Goal: Subscribe to service/newsletter

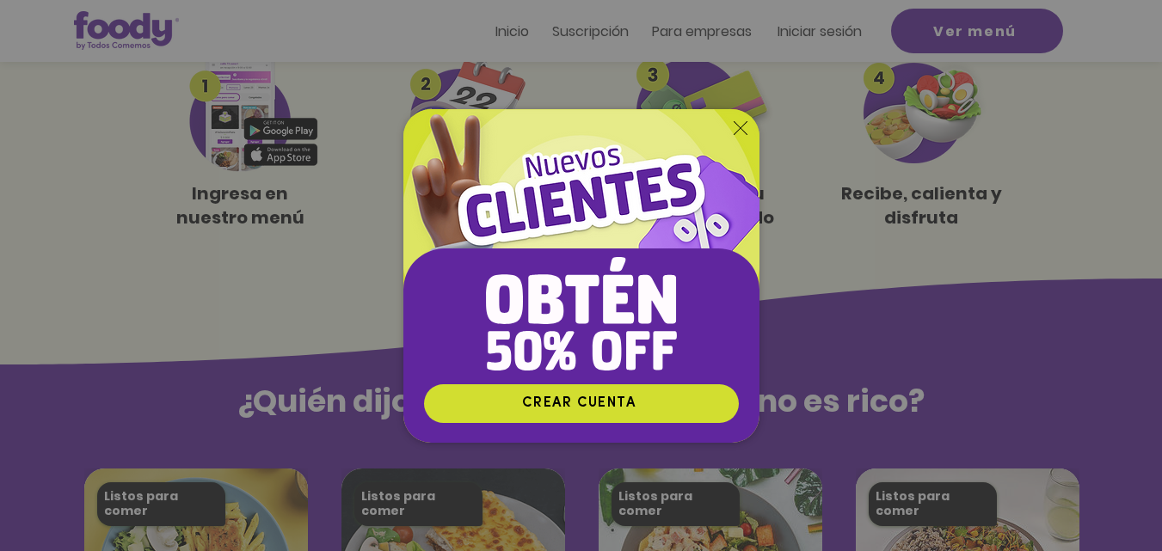
click at [741, 125] on icon "Volver al sitio" at bounding box center [741, 128] width 14 height 14
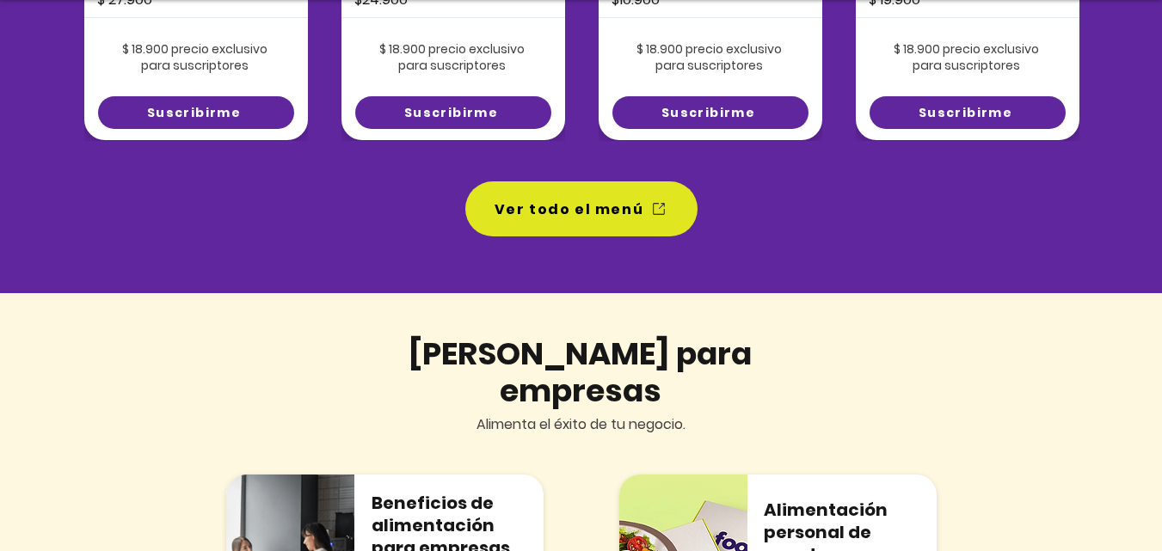
scroll to position [1548, 0]
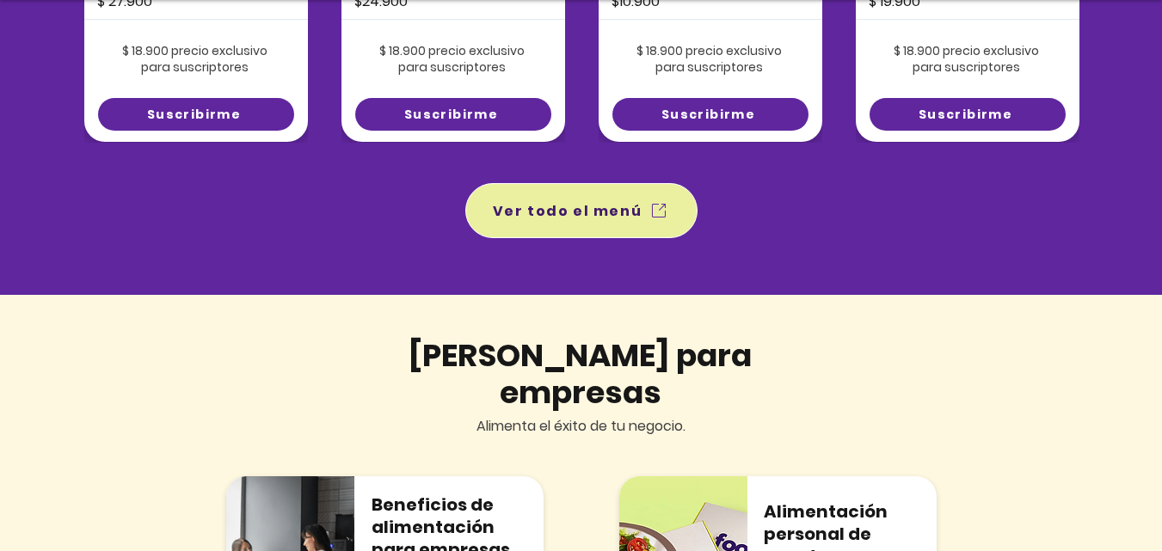
click at [592, 205] on span "Ver todo el menú" at bounding box center [568, 211] width 150 height 22
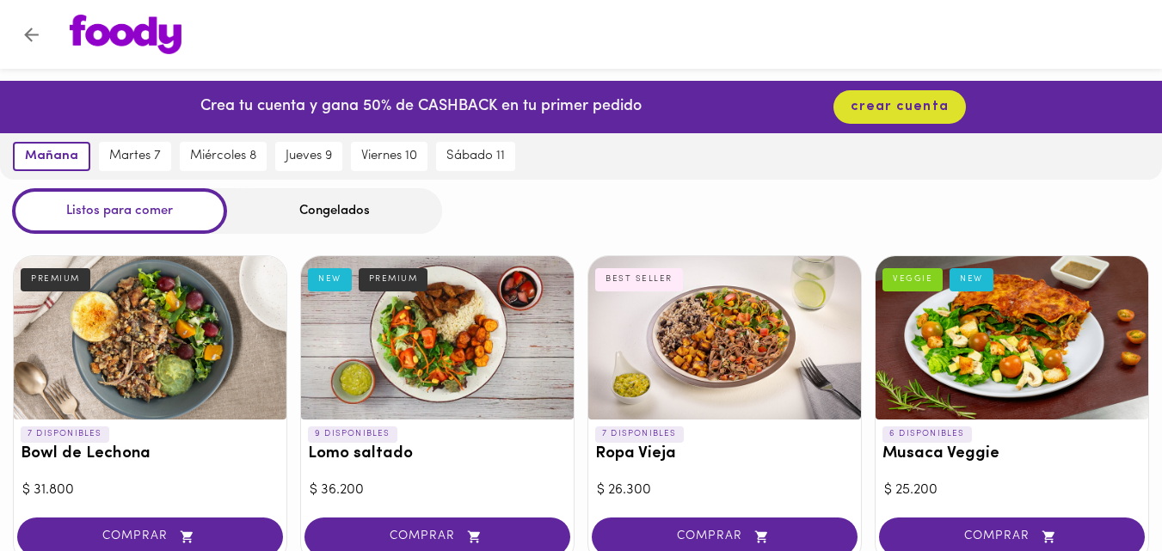
click at [360, 223] on div "Congelados" at bounding box center [334, 211] width 215 height 46
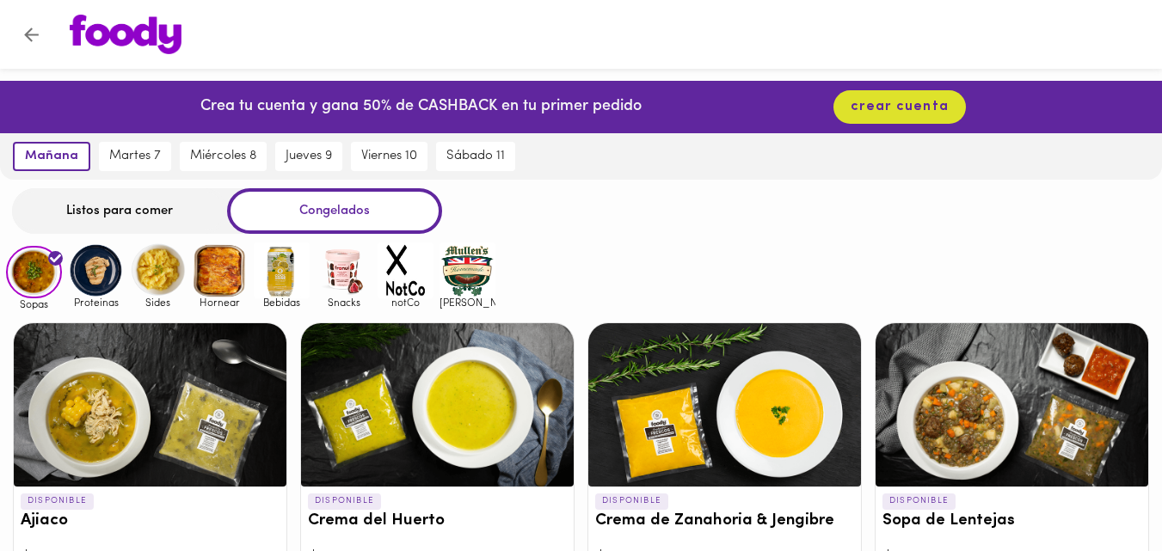
click at [80, 201] on div "Listos para comer" at bounding box center [119, 211] width 215 height 46
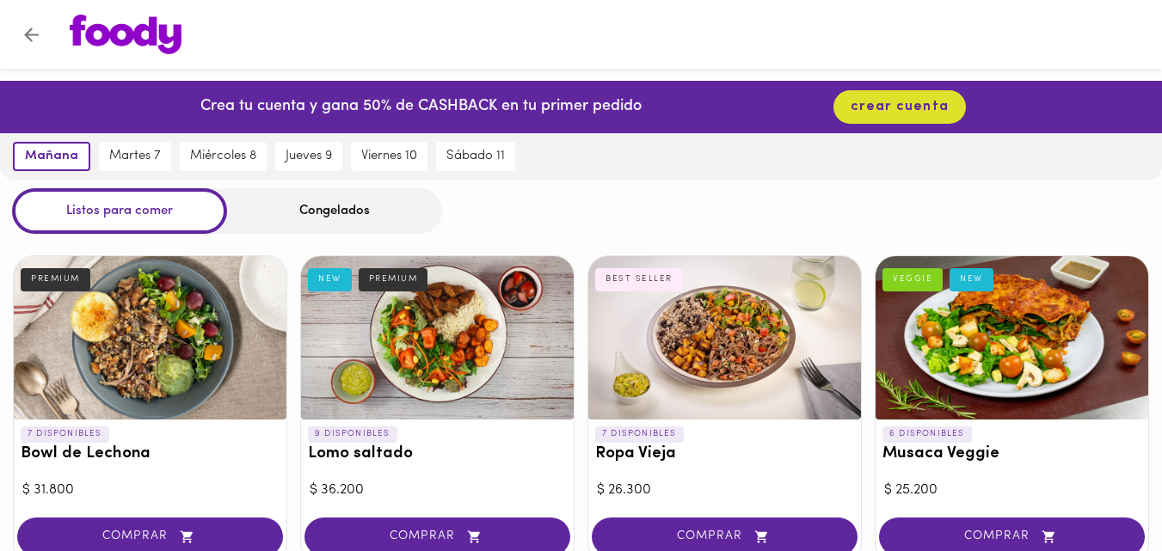
click at [25, 37] on icon "Volver" at bounding box center [32, 35] width 22 height 22
click at [16, 35] on button "Volver" at bounding box center [31, 35] width 42 height 42
click at [26, 33] on icon "Volver" at bounding box center [32, 35] width 22 height 22
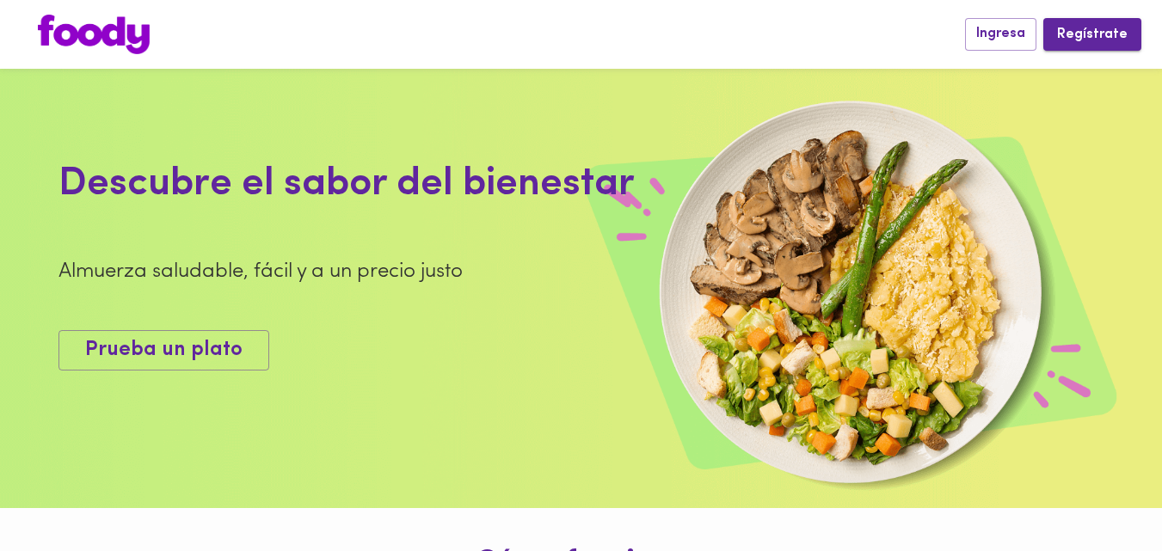
click at [1056, 28] on button "Regístrate" at bounding box center [1093, 34] width 98 height 32
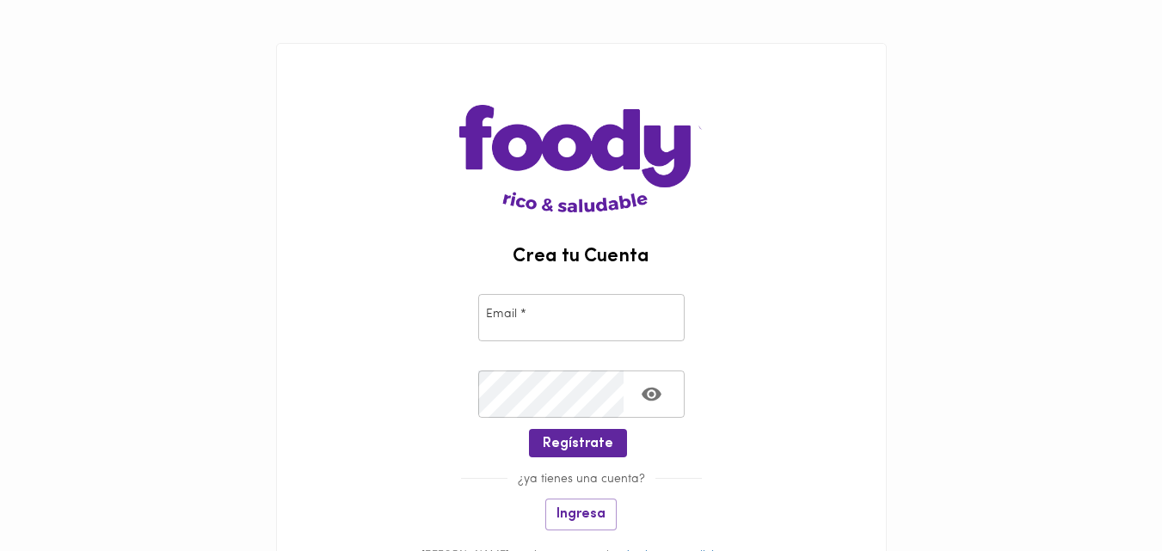
click at [496, 328] on input "email" at bounding box center [581, 317] width 206 height 47
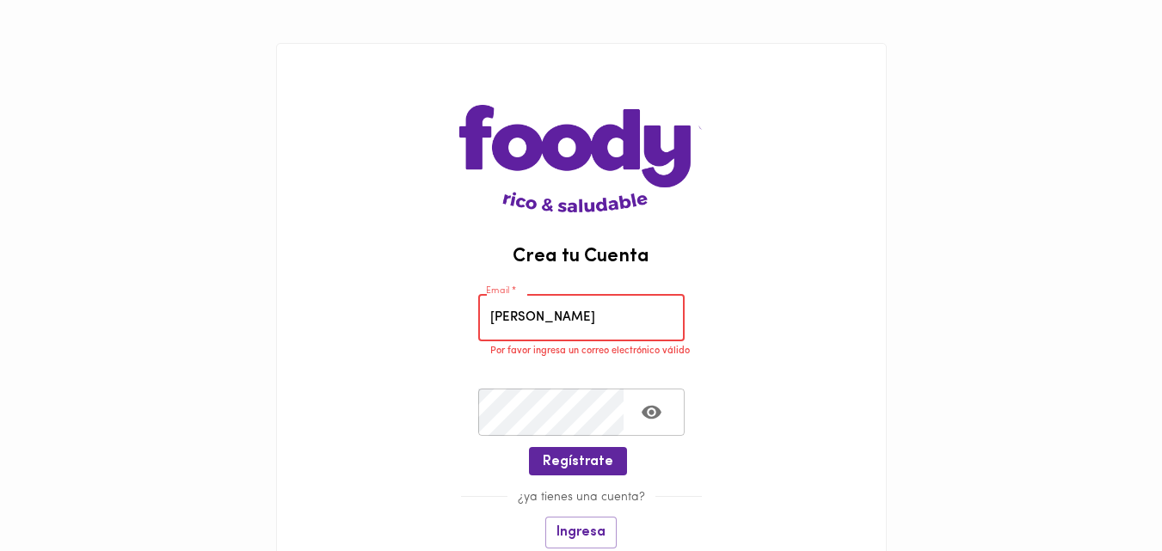
type input "[EMAIL_ADDRESS][DOMAIN_NAME]"
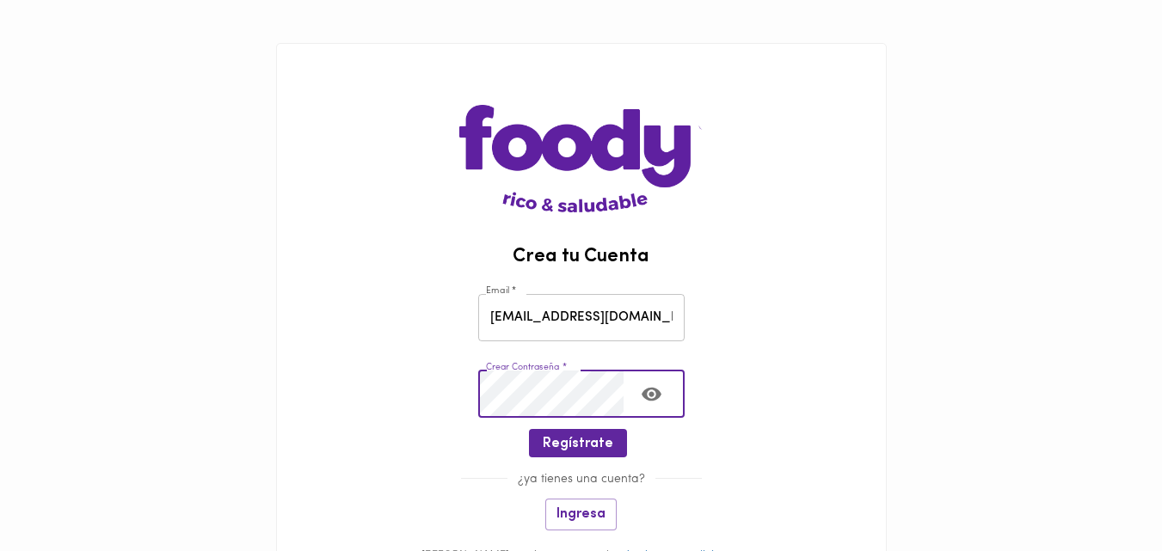
click at [652, 392] on icon "Toggle password visibility" at bounding box center [652, 395] width 20 height 14
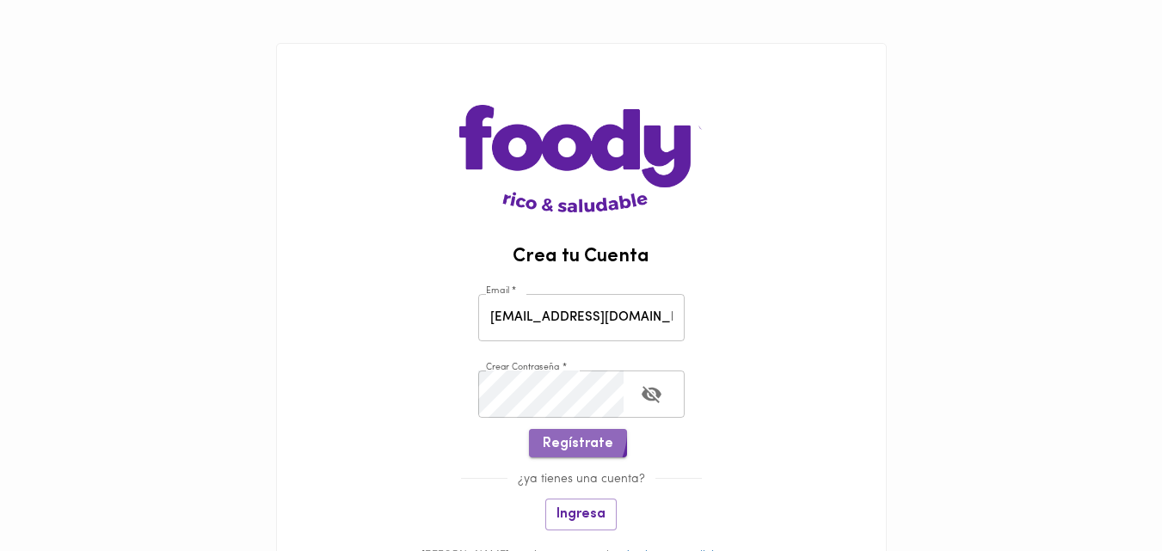
click at [558, 433] on button "Regístrate" at bounding box center [578, 443] width 98 height 28
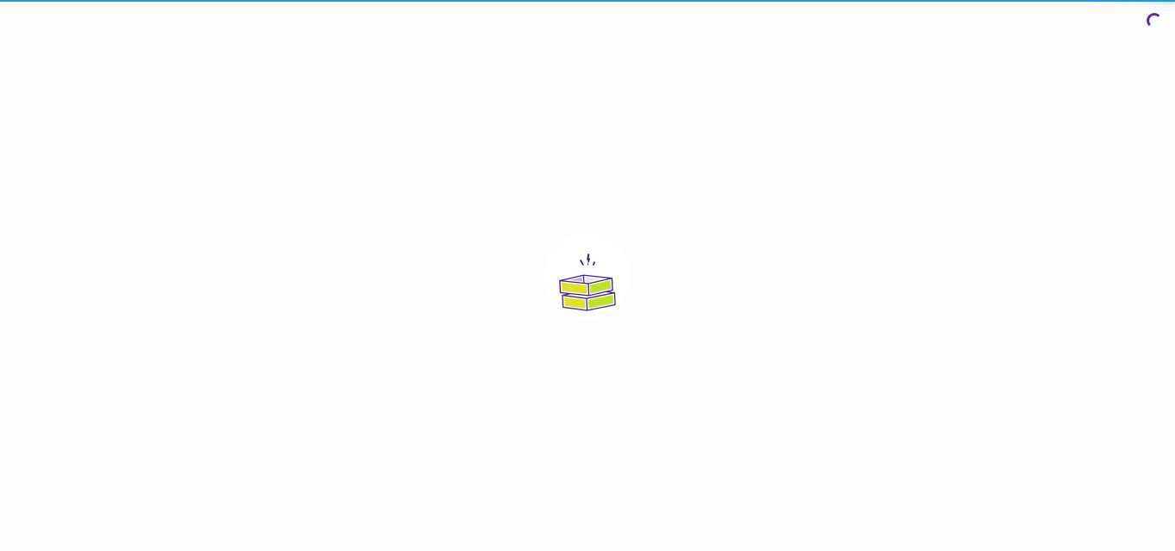
click at [582, 437] on div at bounding box center [587, 275] width 1175 height 551
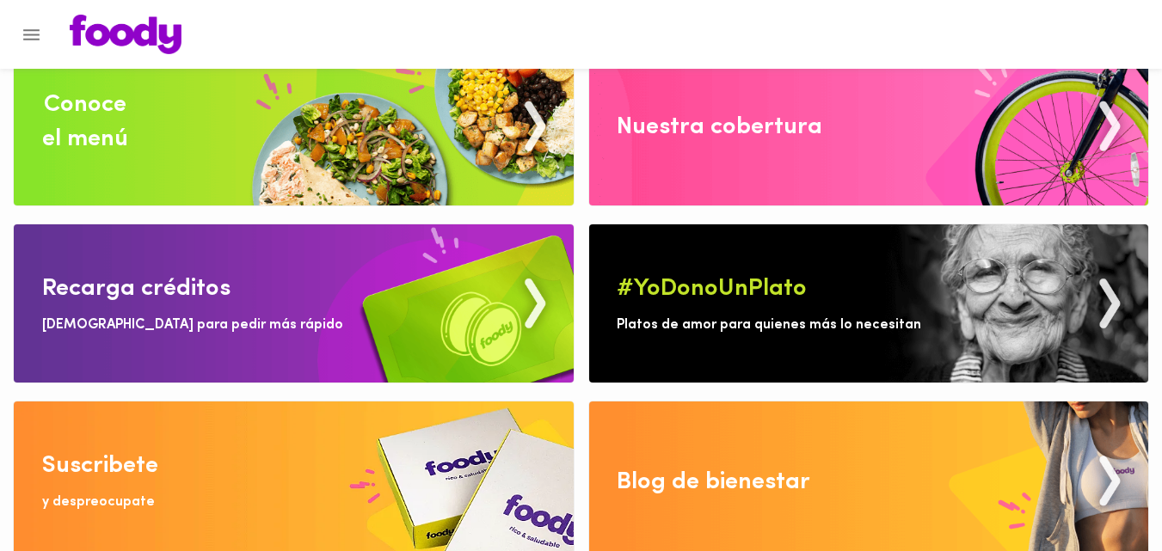
scroll to position [58, 0]
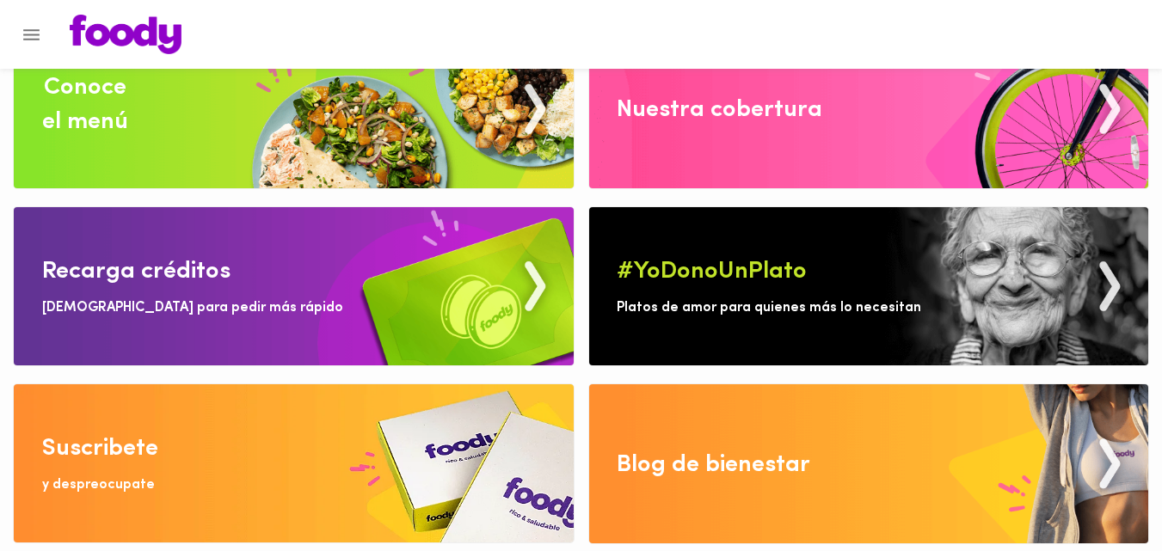
click at [366, 440] on img at bounding box center [294, 464] width 560 height 158
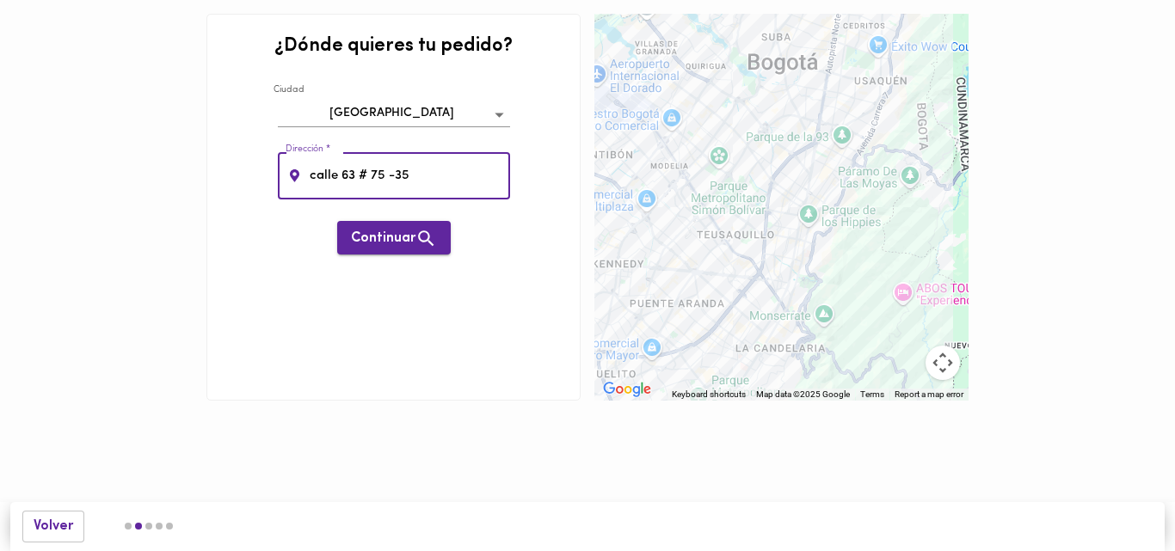
type input "calle 63 # 75 -35"
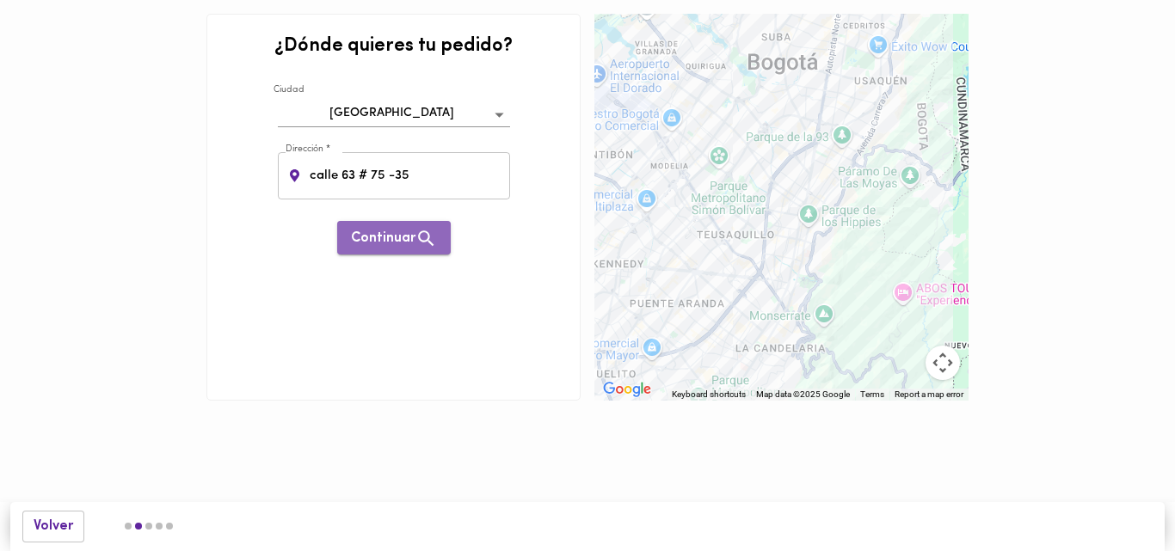
click at [391, 245] on span "Continuar" at bounding box center [394, 239] width 86 height 22
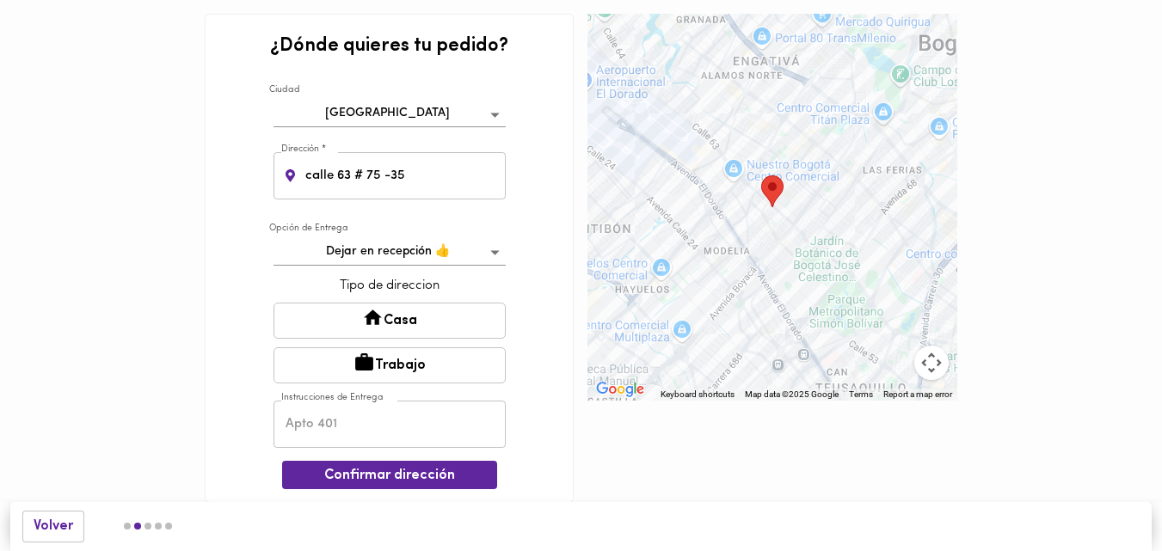
scroll to position [3, 0]
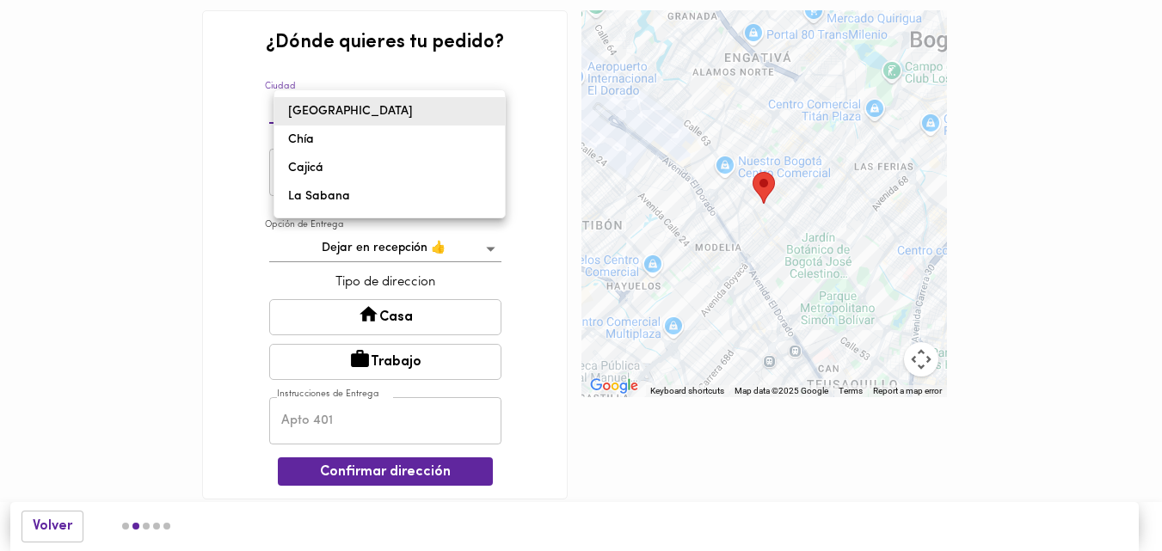
click at [422, 120] on body "0cAFcWeA7lChIG1un8p6vCB6__kKDK1xrFZffhE2DmsPHuy3pqbSlAmTwnCoiZILHDJJxJM9OWBXLgc…" at bounding box center [581, 274] width 1162 height 555
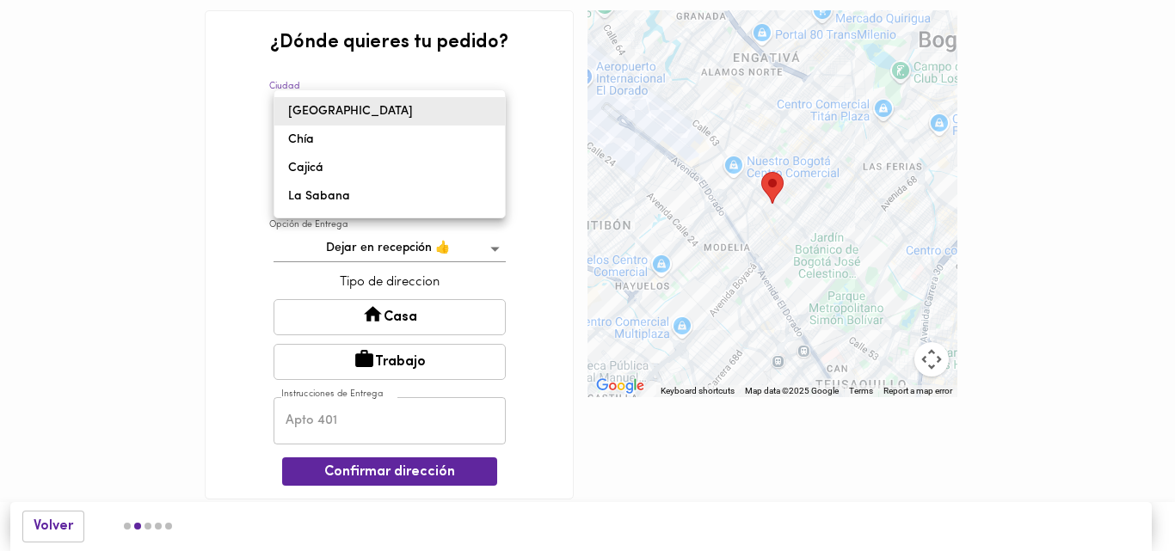
click at [221, 196] on div at bounding box center [587, 275] width 1175 height 551
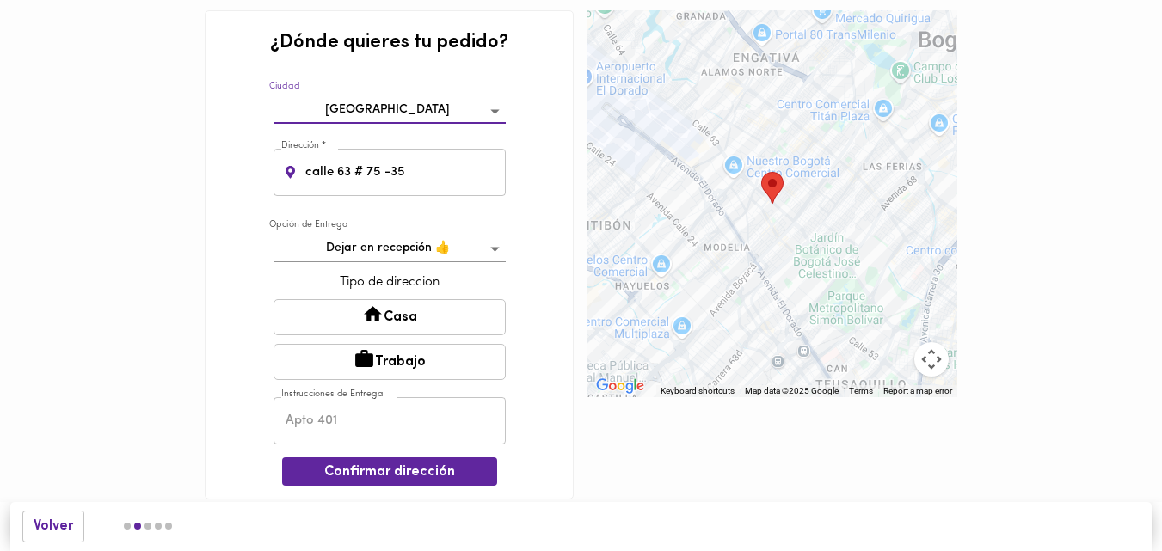
click at [424, 303] on button "Casa" at bounding box center [390, 317] width 232 height 36
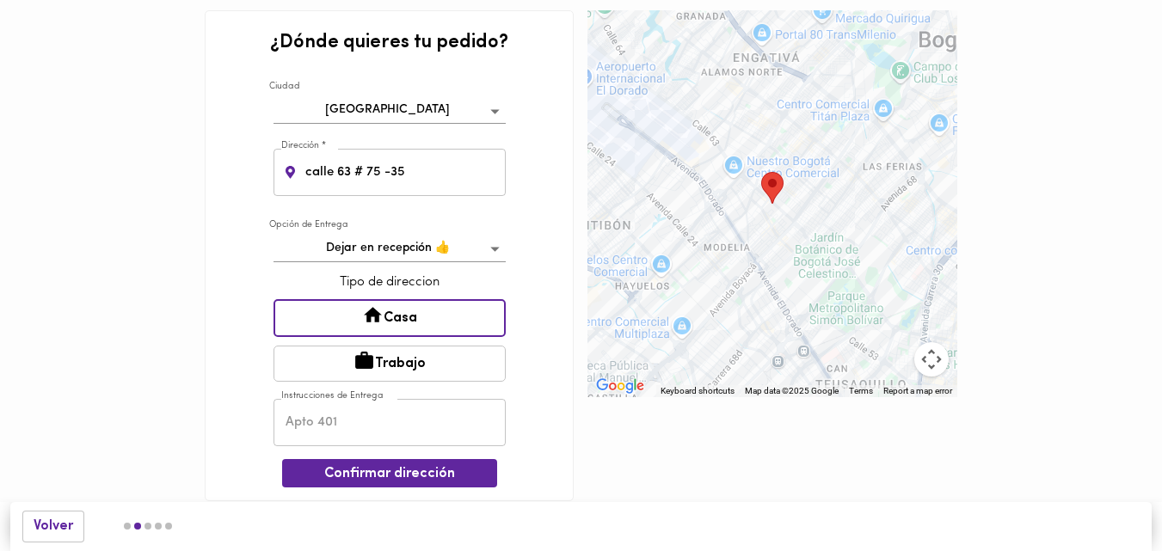
scroll to position [5, 0]
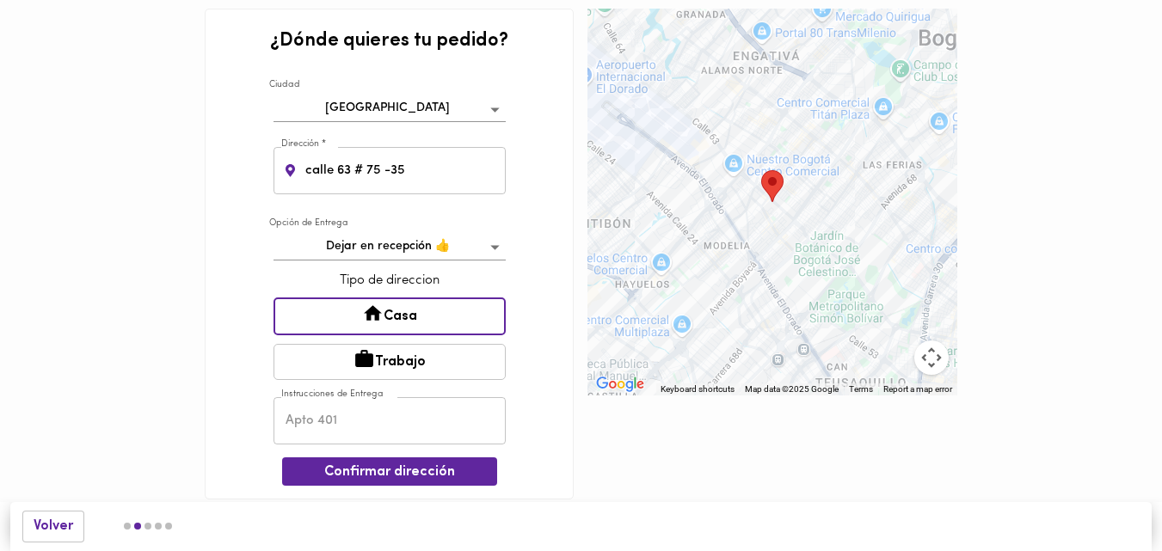
click at [360, 416] on input "text" at bounding box center [390, 420] width 232 height 47
type input "t"
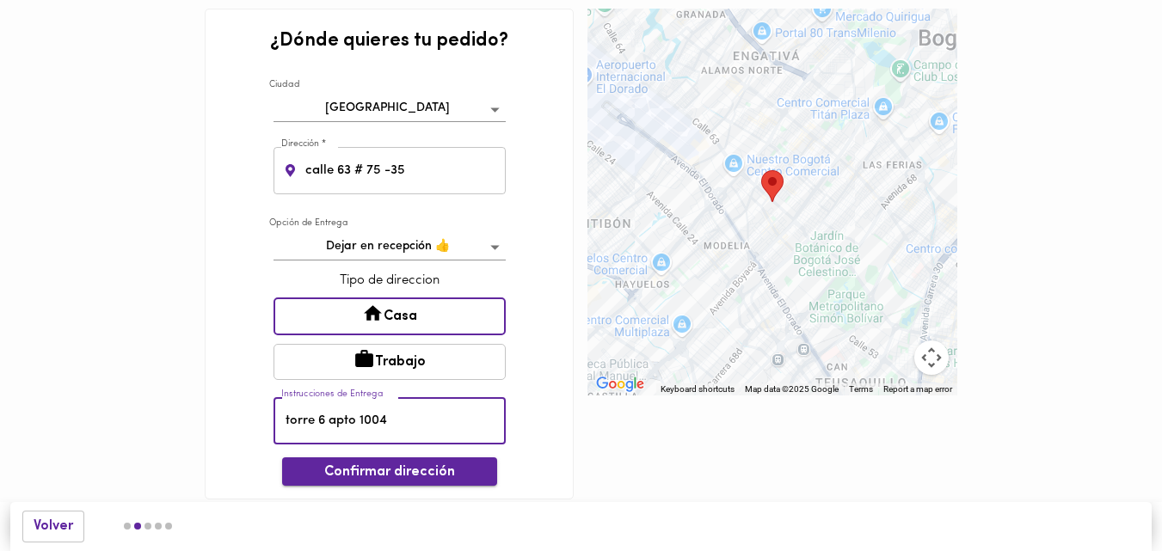
type input "torre 6 apto 1004"
click at [340, 471] on span "Confirmar dirección" at bounding box center [390, 473] width 188 height 16
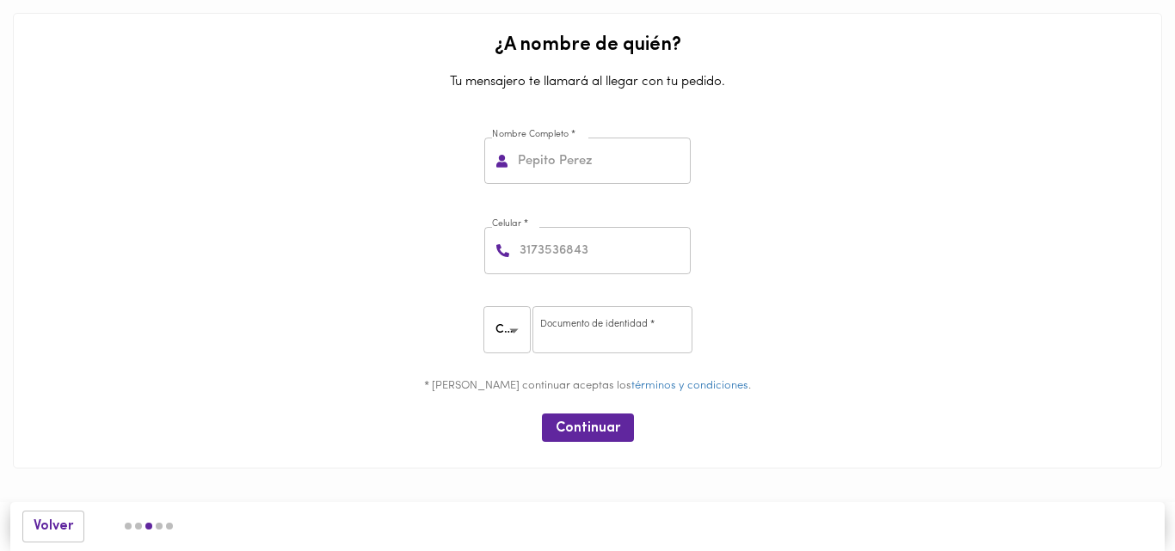
click at [515, 160] on input "text" at bounding box center [602, 161] width 176 height 47
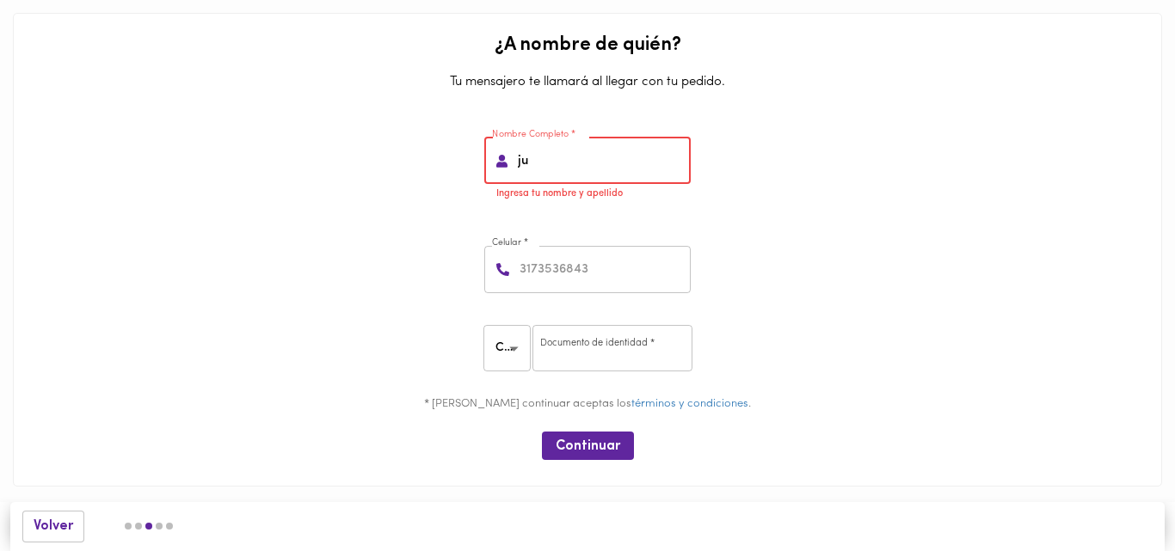
type input "j"
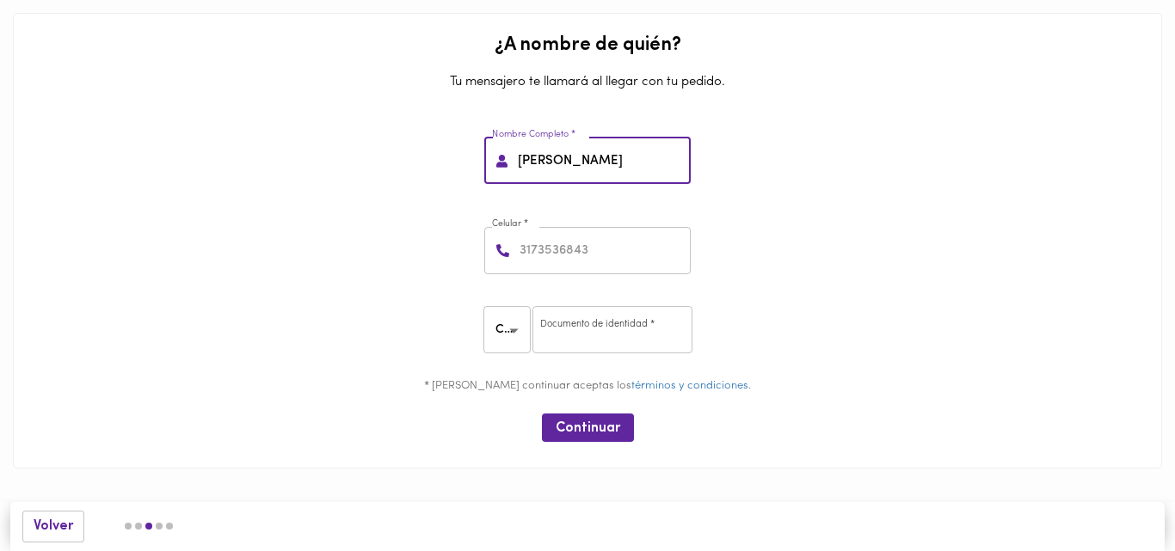
type input "[PERSON_NAME]"
click at [604, 242] on input "number" at bounding box center [603, 250] width 175 height 47
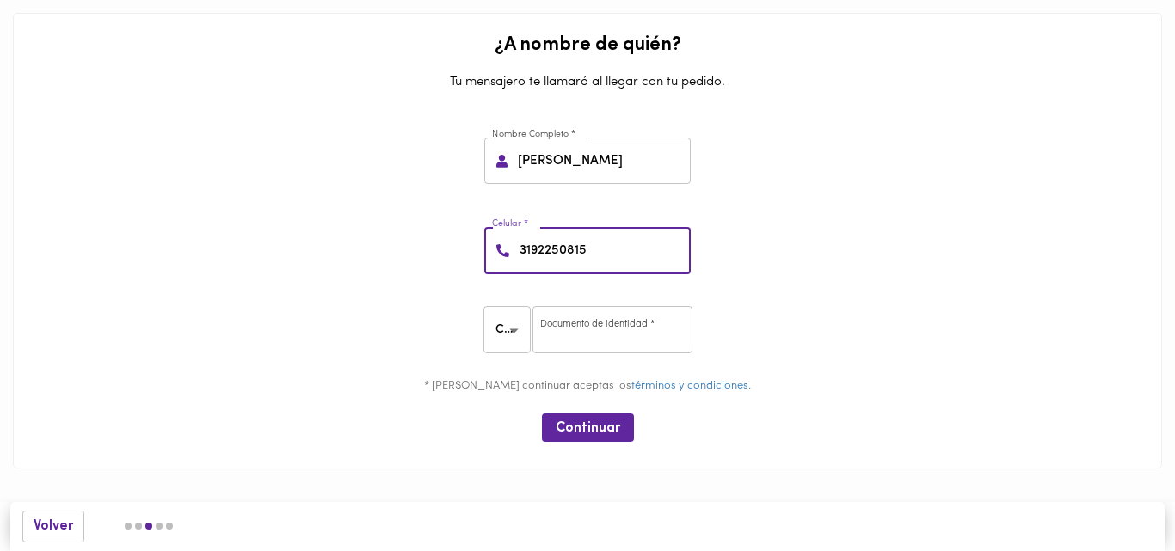
type input "3192250815"
click at [624, 346] on input "number" at bounding box center [613, 329] width 160 height 47
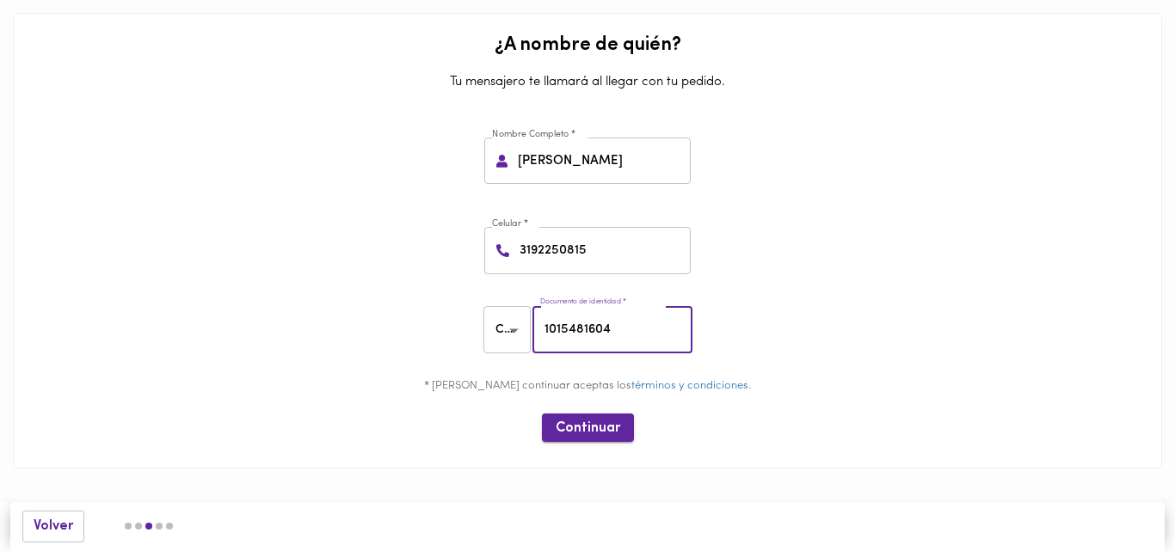
type input "1015481604"
click at [594, 418] on button "Continuar" at bounding box center [588, 428] width 92 height 28
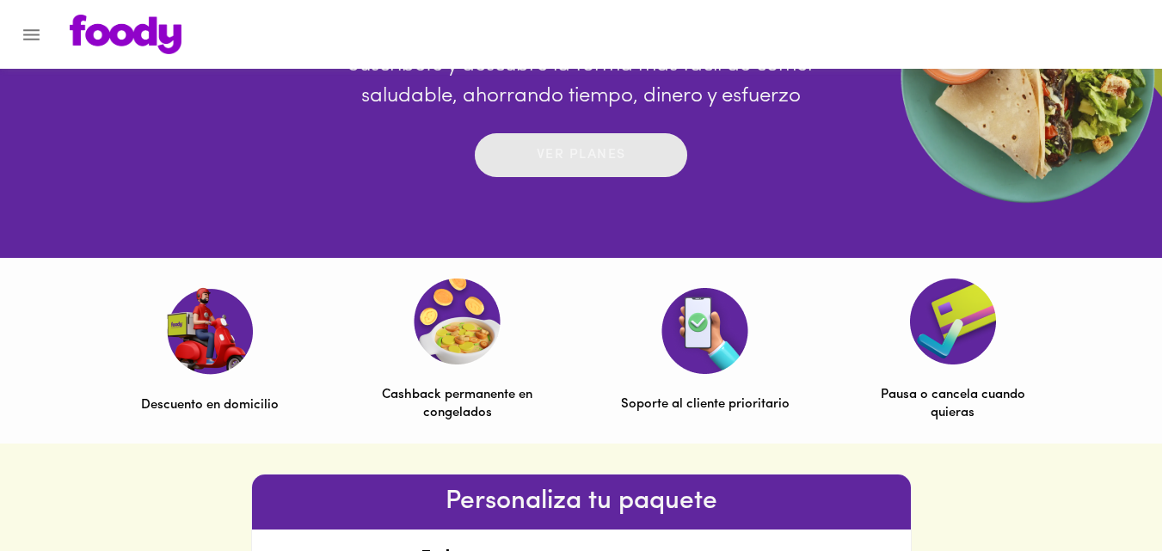
click at [552, 149] on p "Ver planes" at bounding box center [581, 155] width 89 height 20
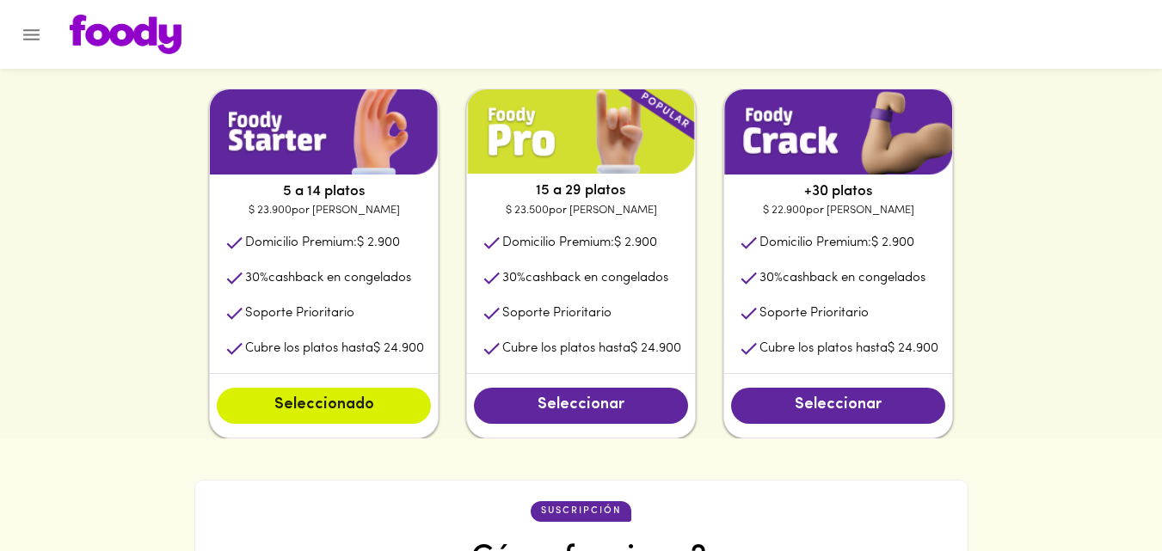
scroll to position [860, 0]
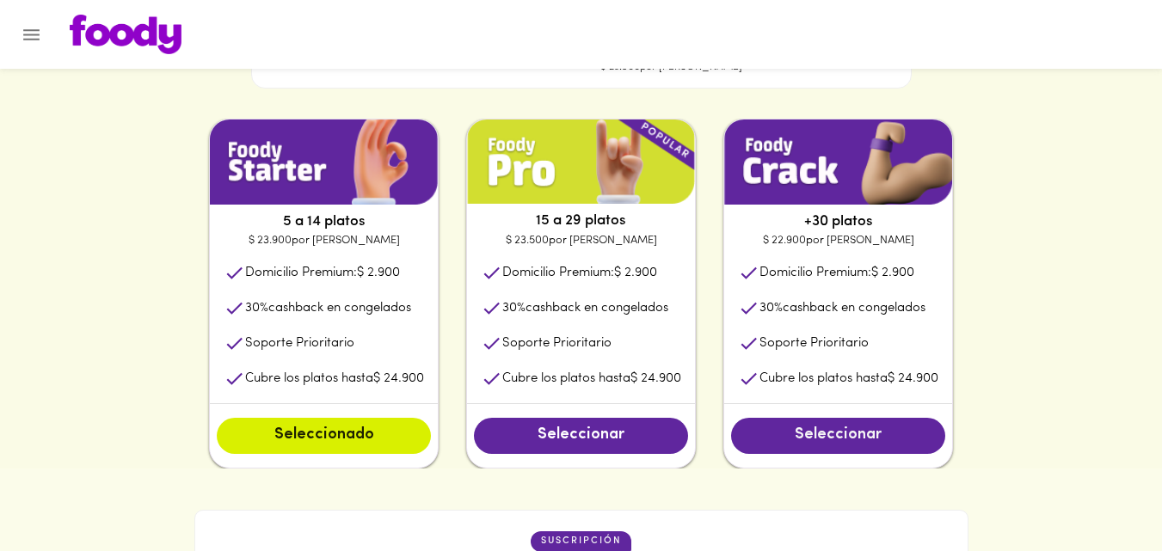
click at [816, 441] on span "Seleccionar" at bounding box center [838, 436] width 180 height 19
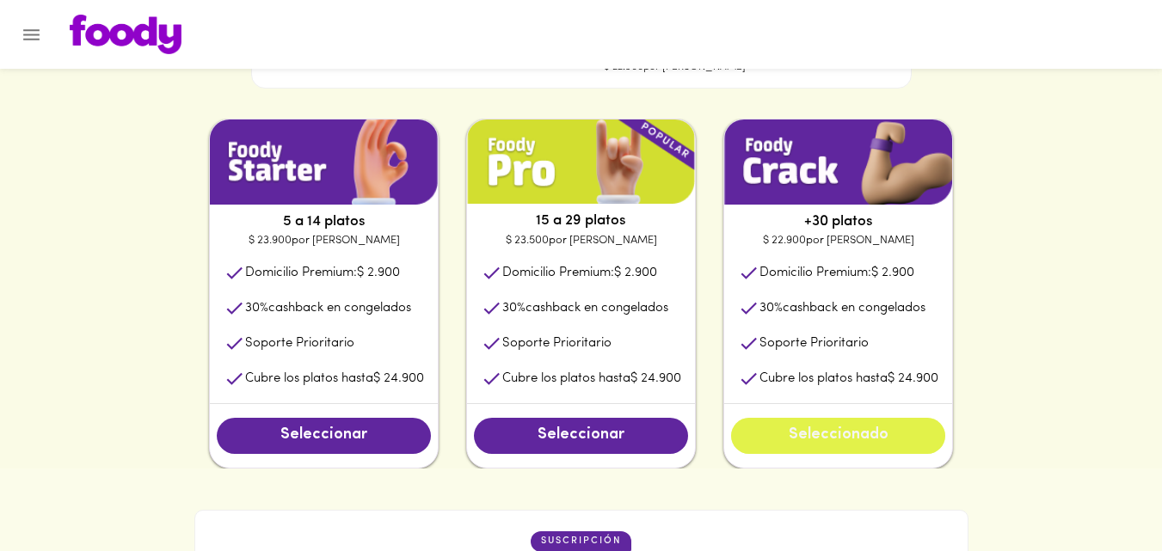
click at [814, 441] on span "Seleccionado" at bounding box center [838, 436] width 180 height 19
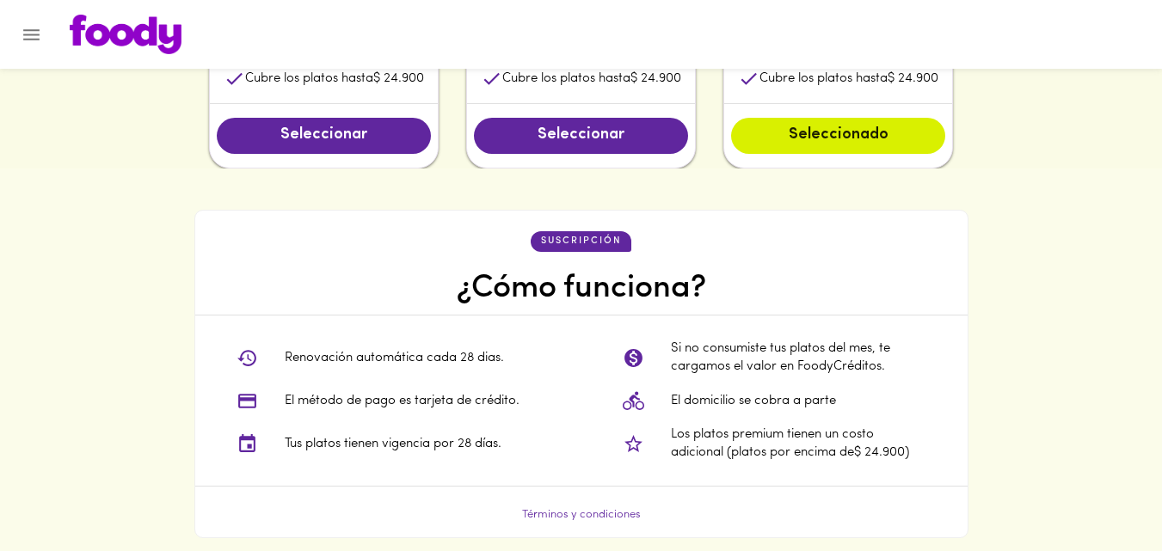
scroll to position [1118, 0]
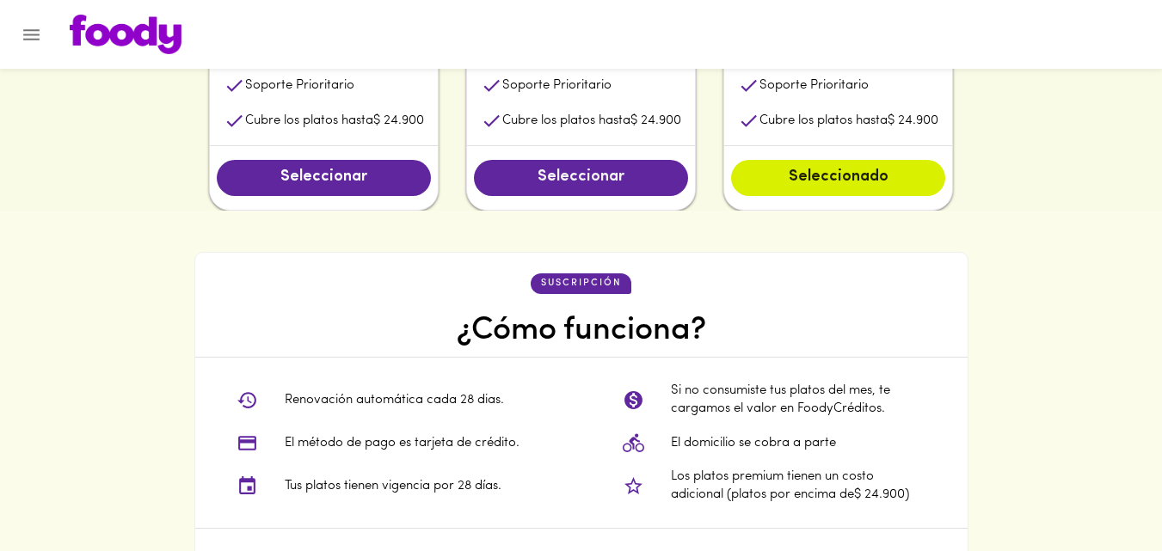
click at [583, 185] on span "Seleccionar" at bounding box center [581, 178] width 180 height 19
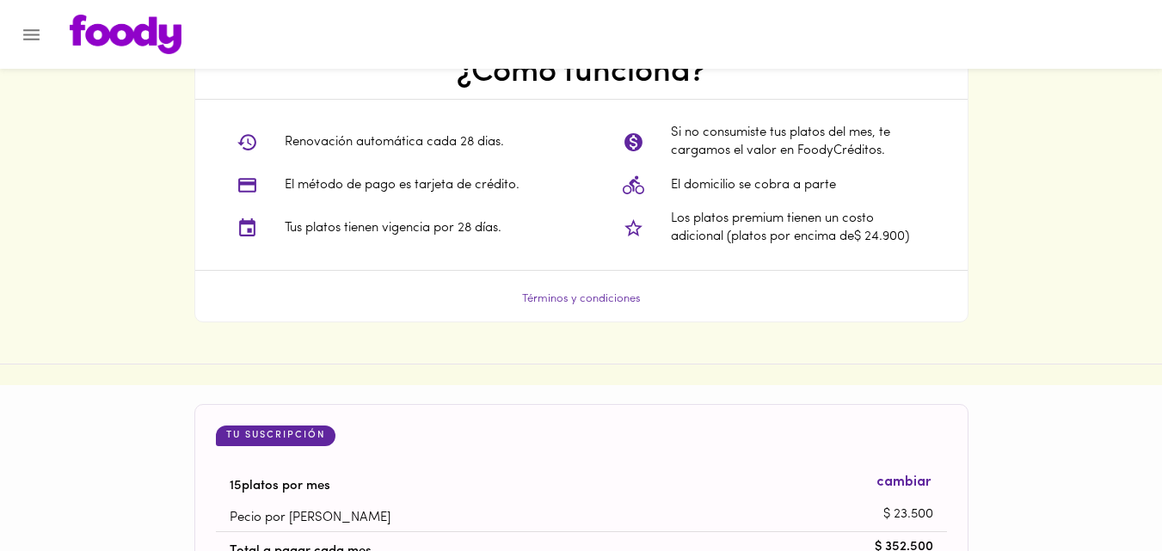
scroll to position [1635, 0]
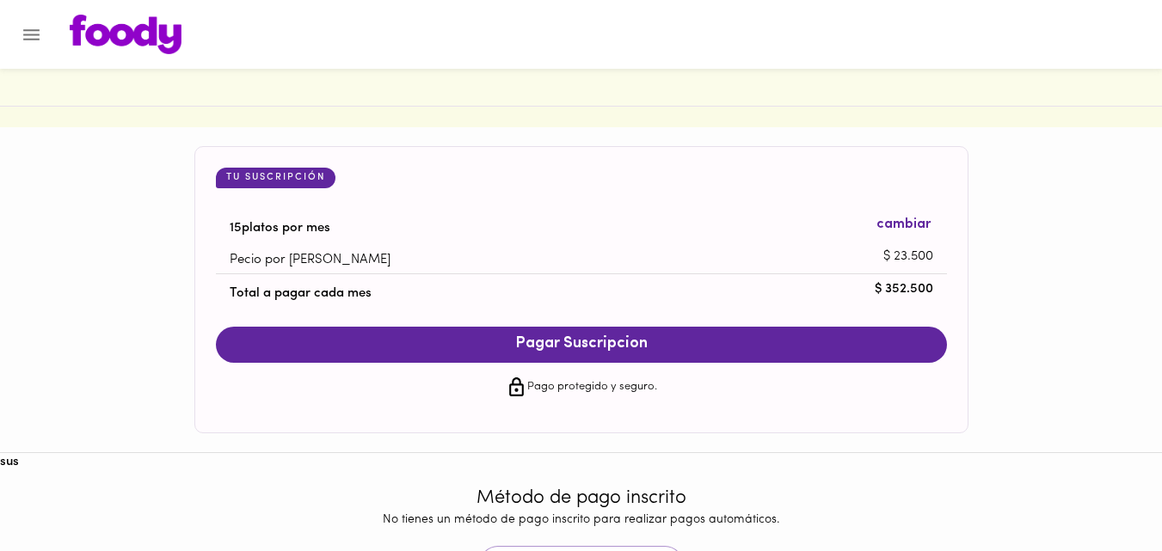
click at [889, 226] on span "cambiar" at bounding box center [904, 225] width 54 height 20
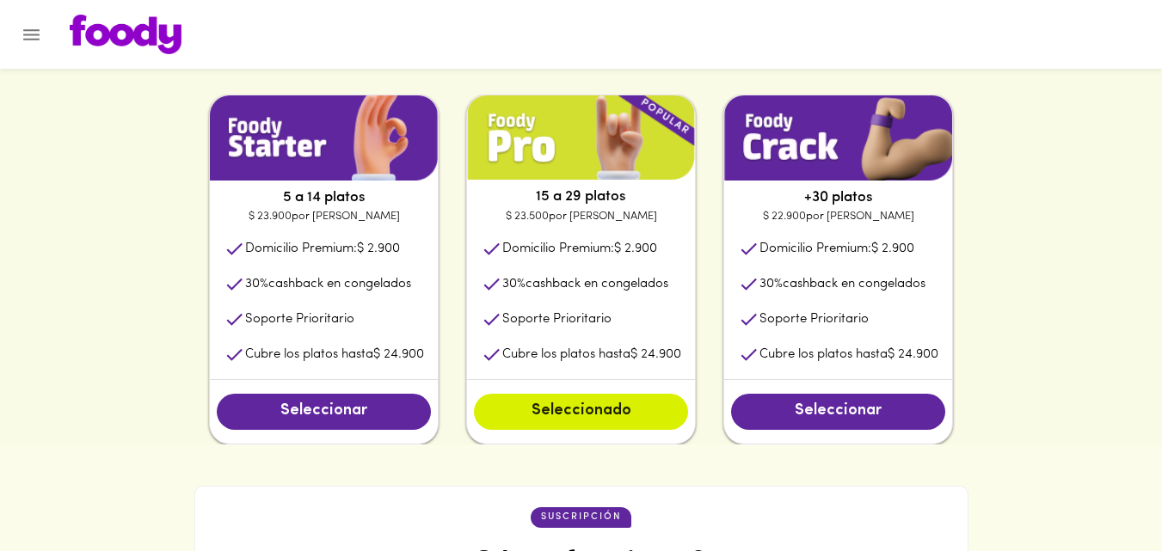
scroll to position [946, 0]
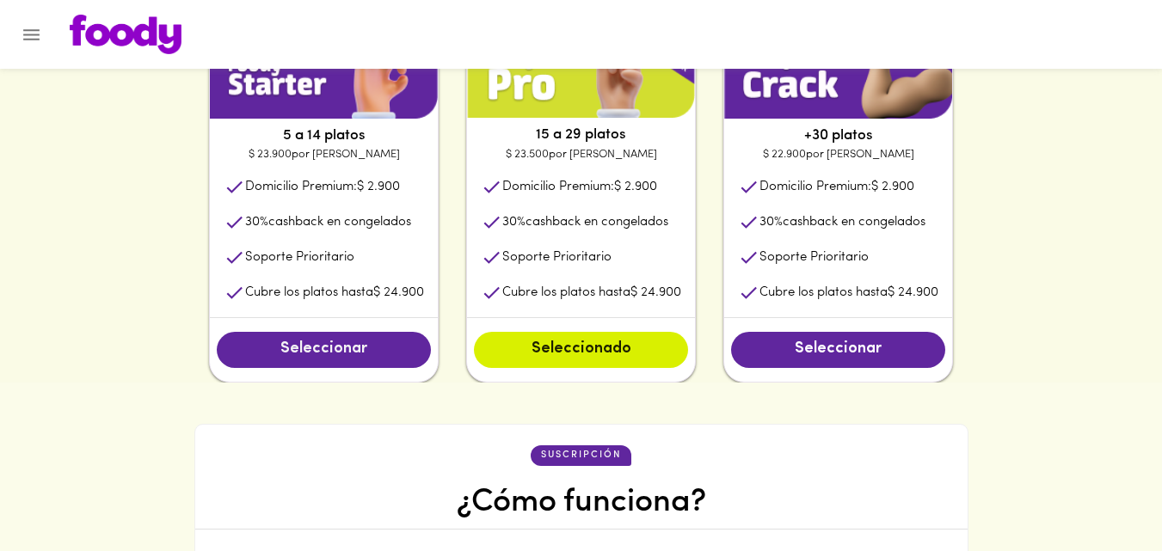
click at [306, 342] on span "Seleccionar" at bounding box center [324, 350] width 180 height 19
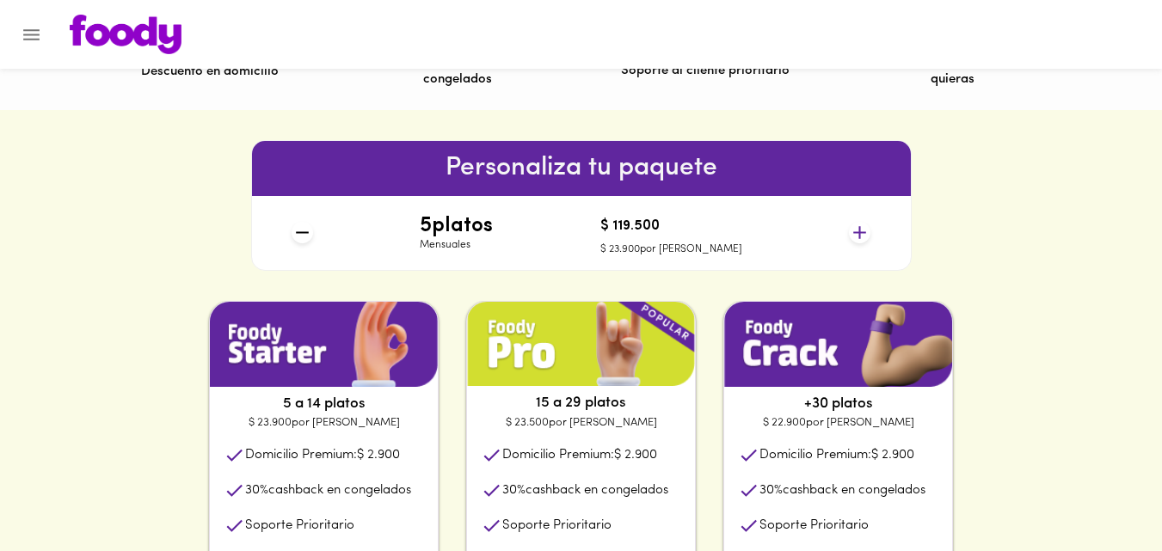
scroll to position [774, 0]
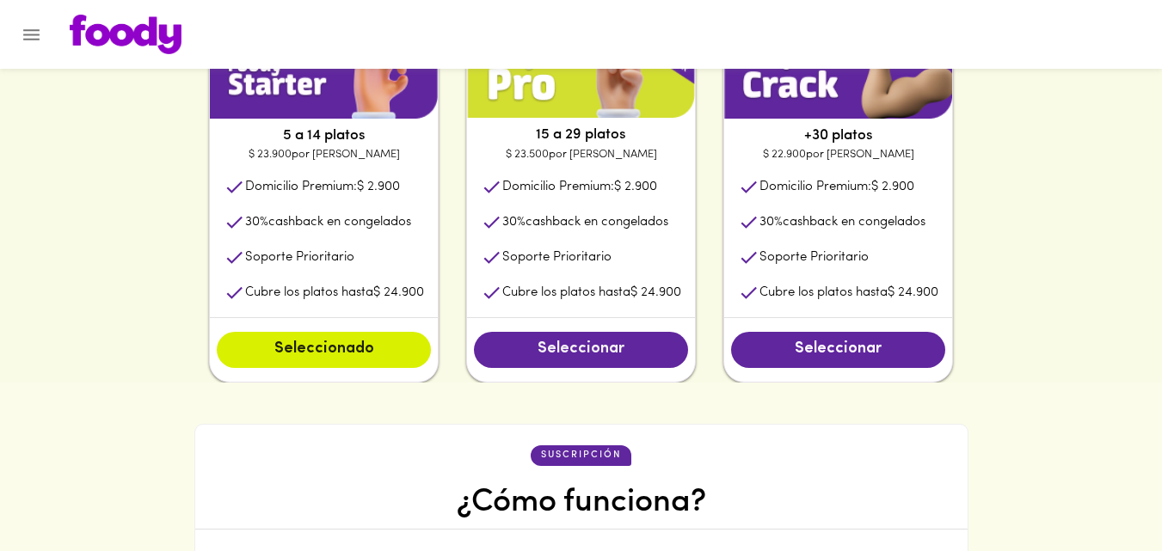
click at [573, 340] on button "Seleccionar" at bounding box center [581, 350] width 214 height 36
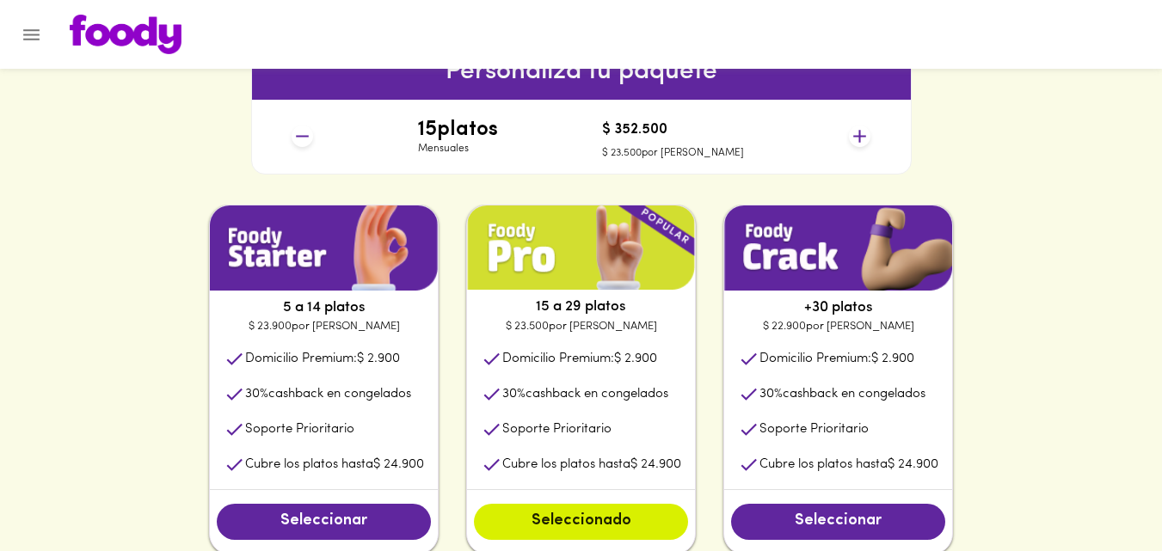
click at [859, 139] on icon at bounding box center [859, 136] width 13 height 13
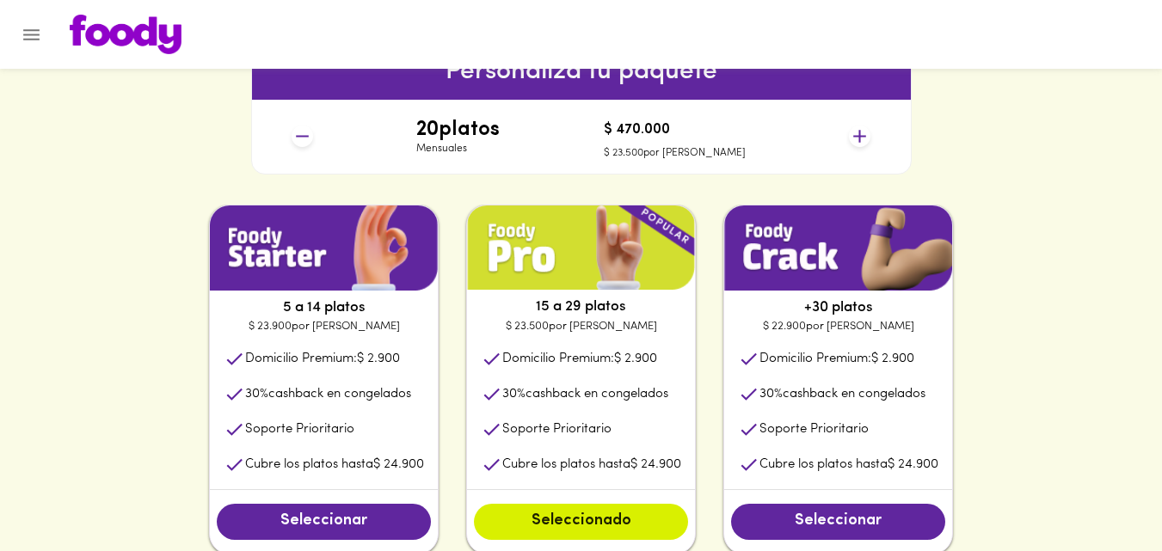
click at [308, 145] on icon at bounding box center [303, 137] width 22 height 22
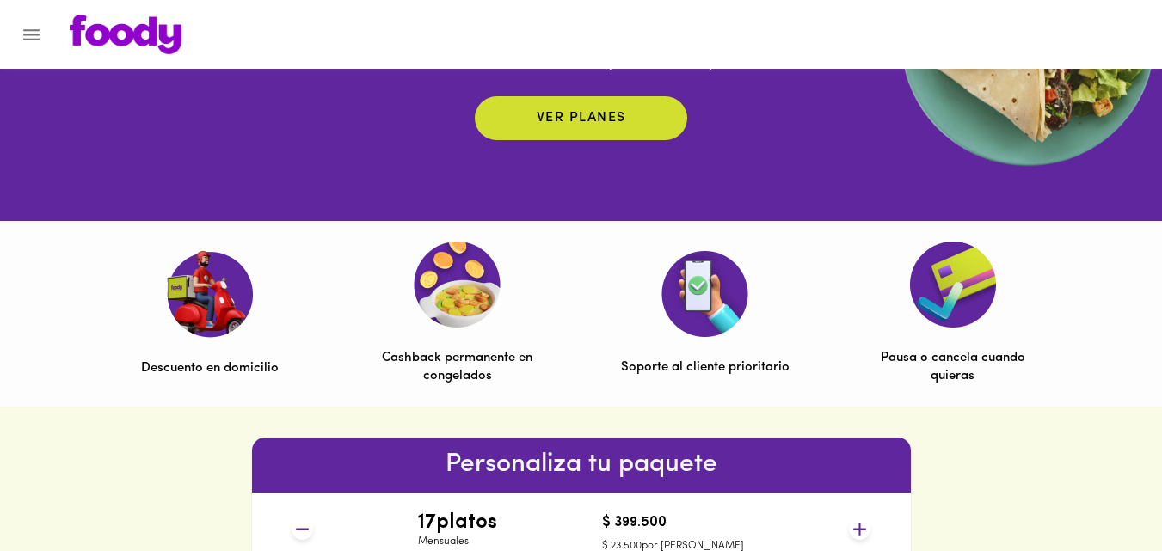
scroll to position [430, 0]
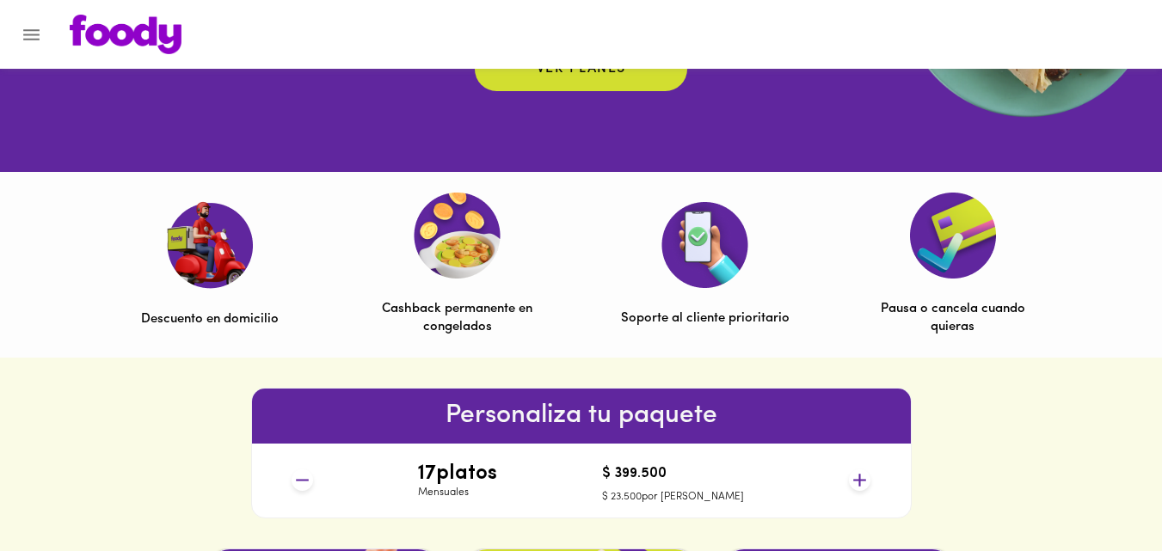
click at [440, 247] on img at bounding box center [457, 236] width 87 height 86
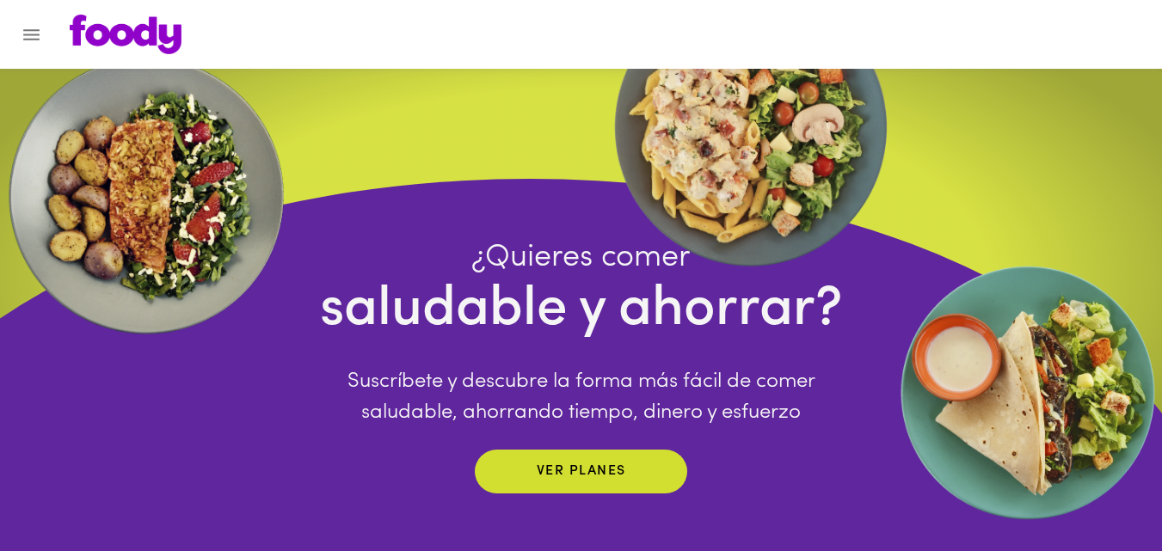
scroll to position [0, 0]
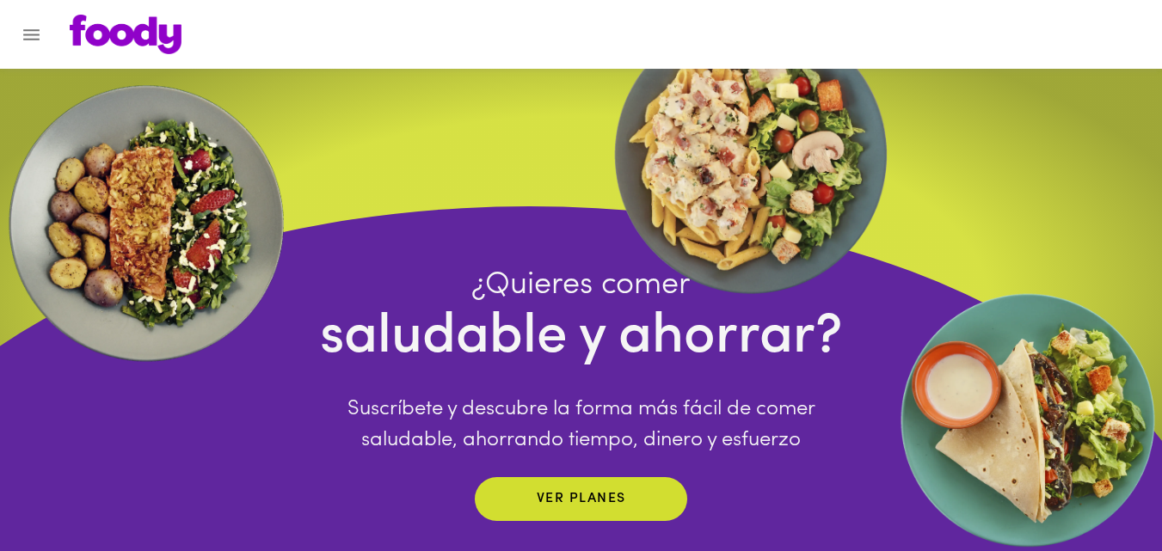
click at [30, 30] on icon "Menu" at bounding box center [31, 34] width 16 height 11
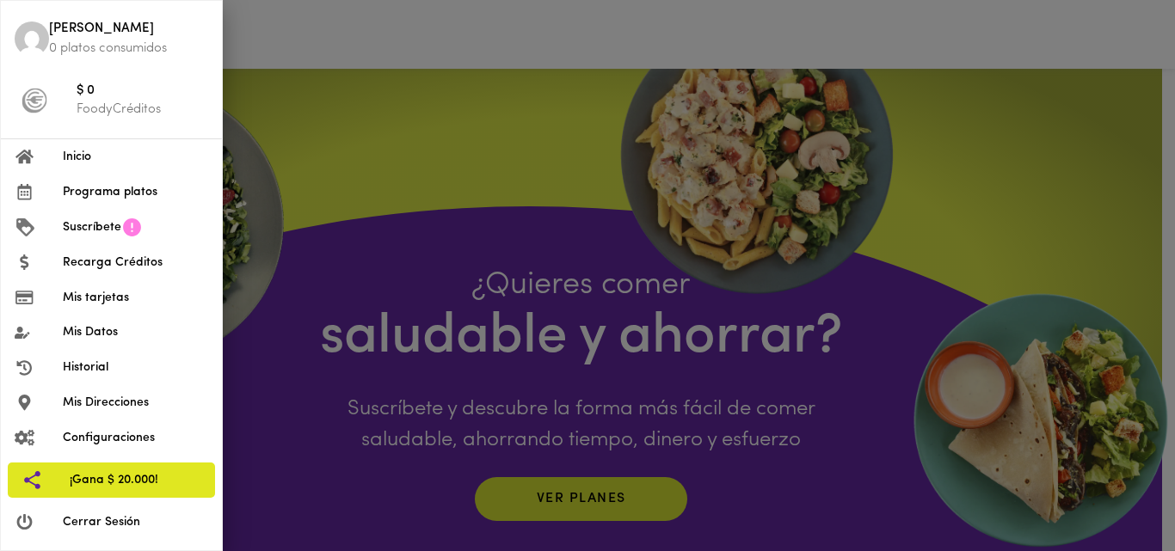
click at [98, 196] on span "Programa platos" at bounding box center [135, 192] width 145 height 18
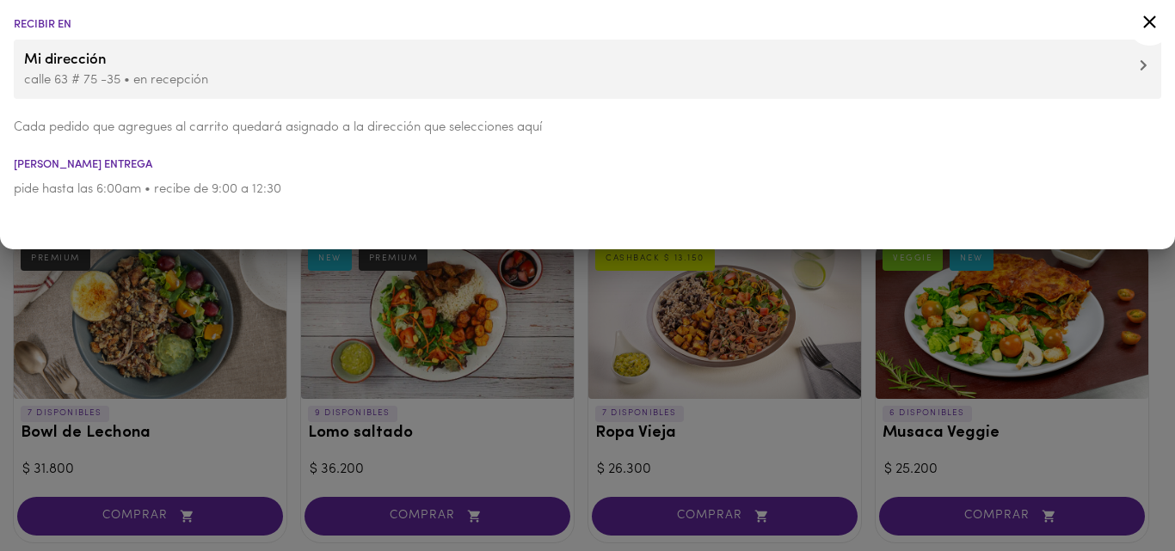
click at [291, 347] on div at bounding box center [587, 275] width 1175 height 551
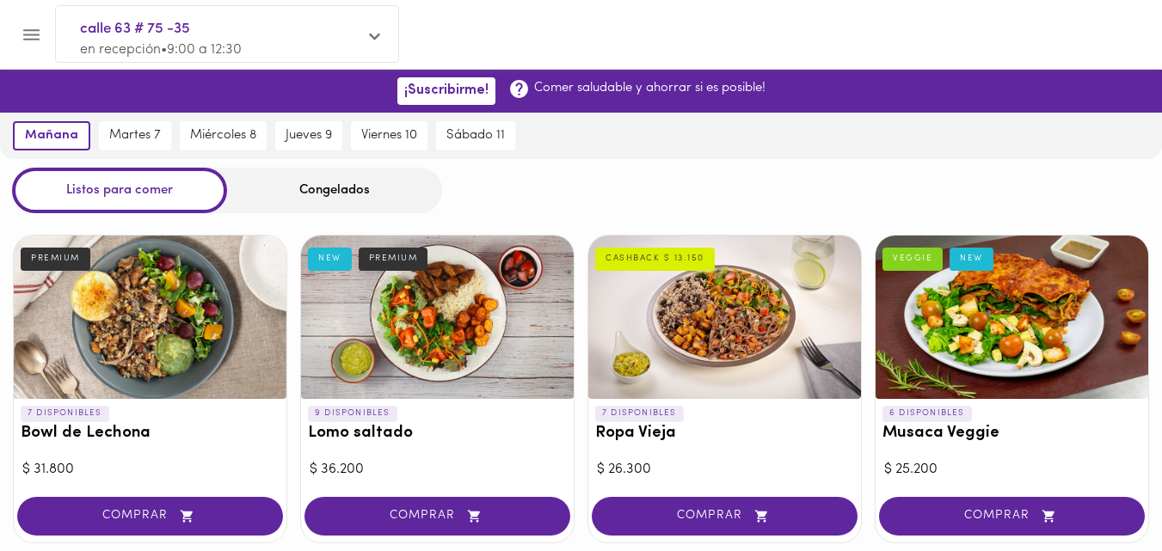
click at [340, 187] on div "Congelados" at bounding box center [334, 191] width 215 height 46
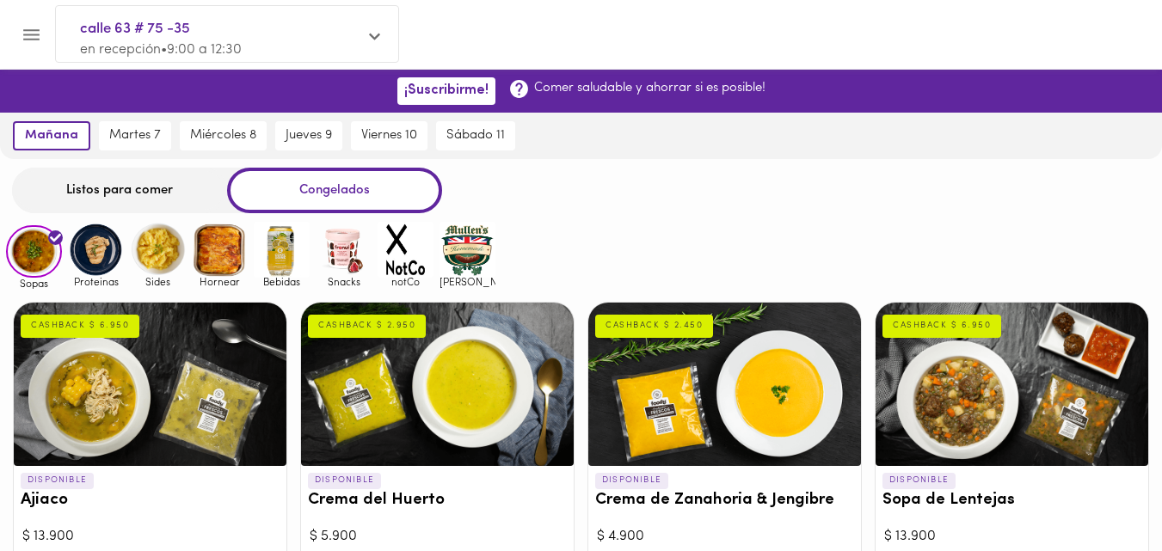
click at [84, 254] on img at bounding box center [96, 250] width 56 height 56
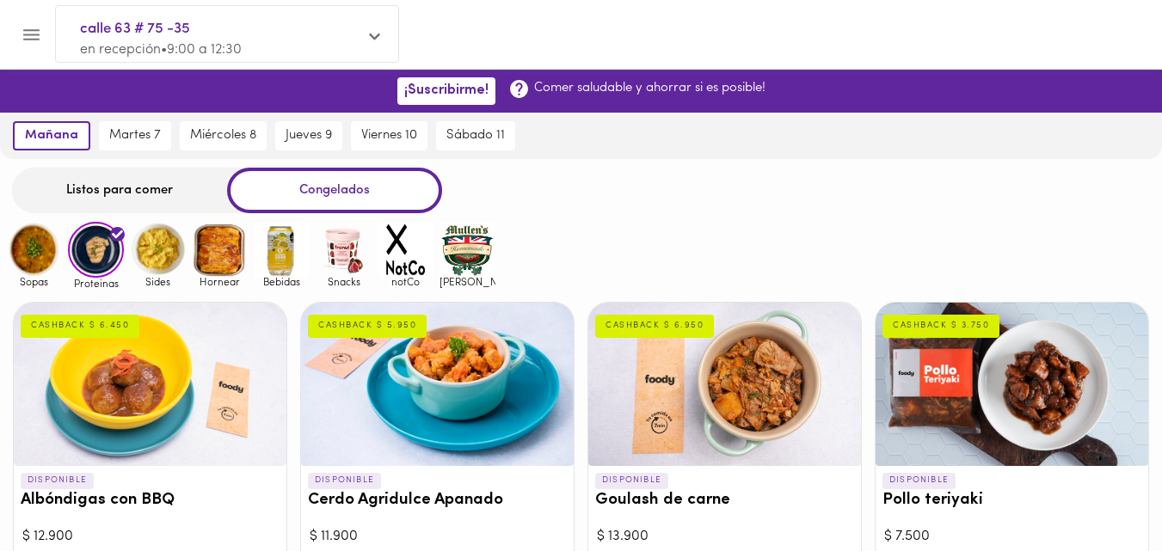
click at [151, 235] on img at bounding box center [158, 250] width 56 height 56
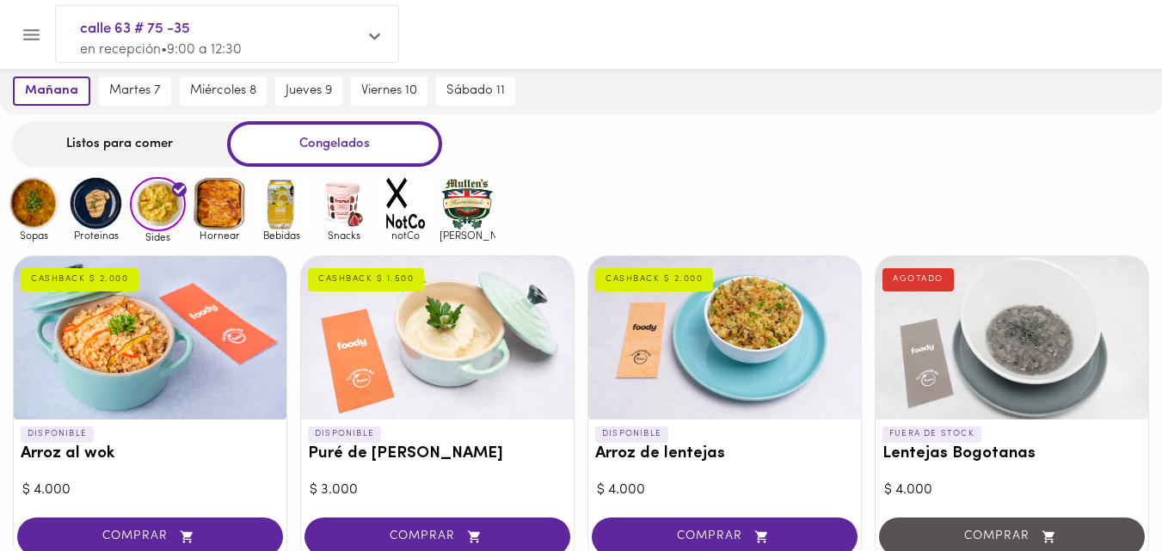
scroll to position [86, 0]
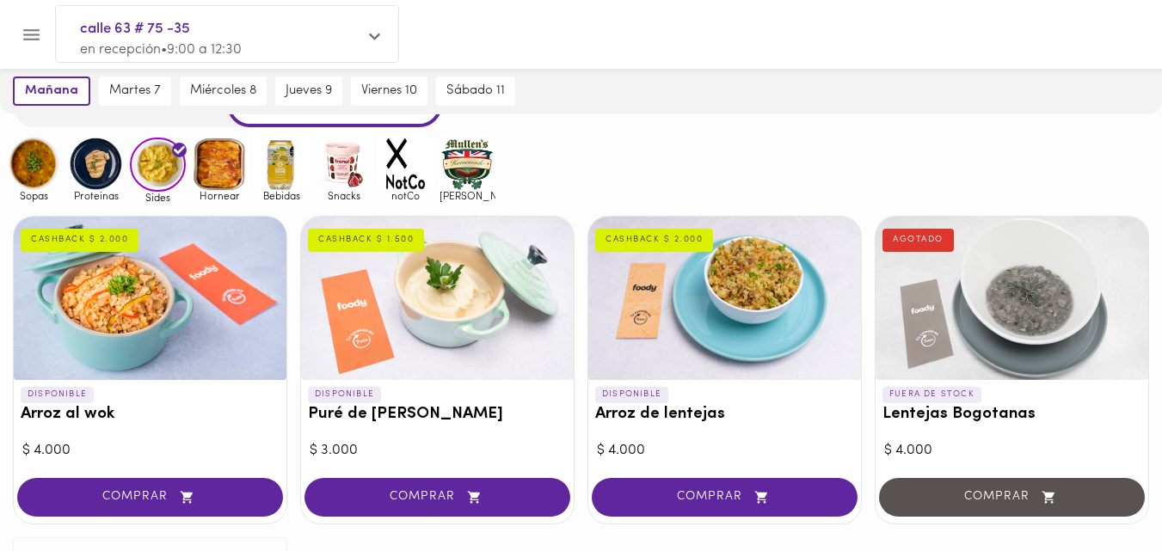
click at [348, 162] on img at bounding box center [344, 164] width 56 height 56
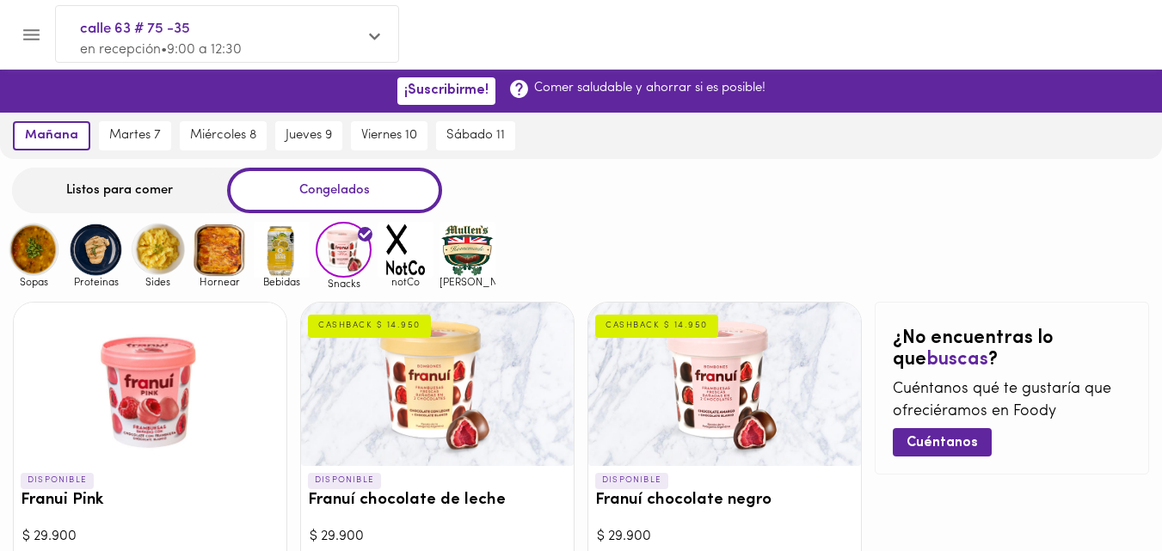
click at [481, 249] on img at bounding box center [468, 250] width 56 height 56
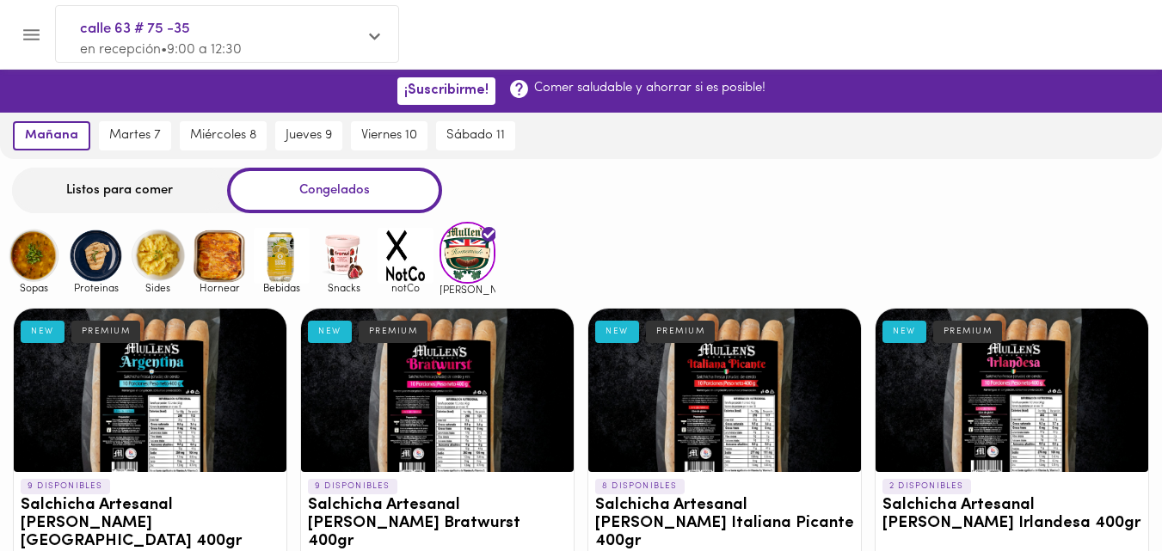
click at [394, 258] on img at bounding box center [406, 256] width 56 height 56
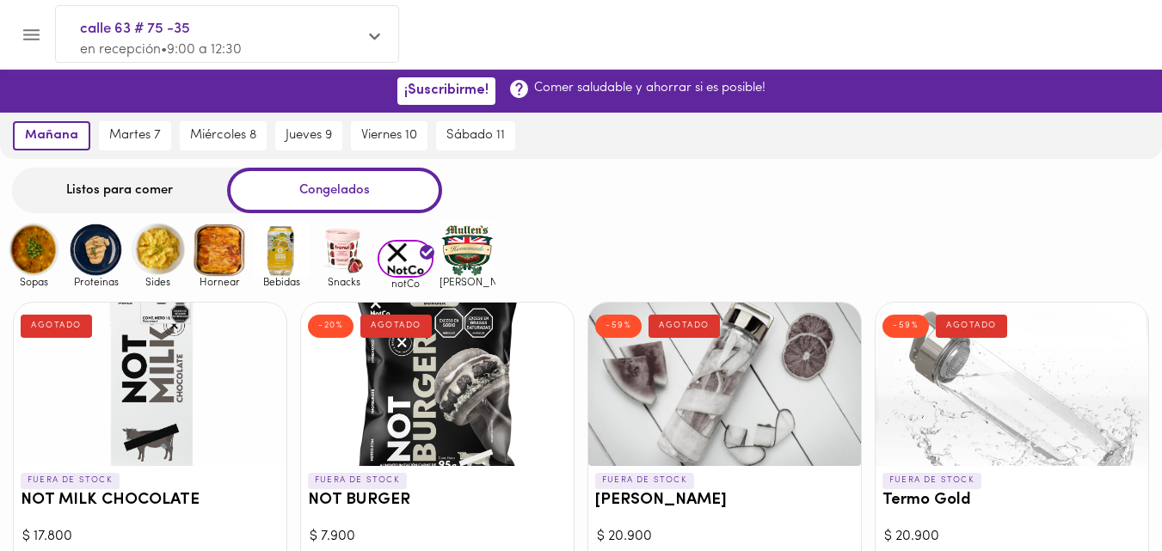
click at [294, 241] on img at bounding box center [282, 250] width 56 height 56
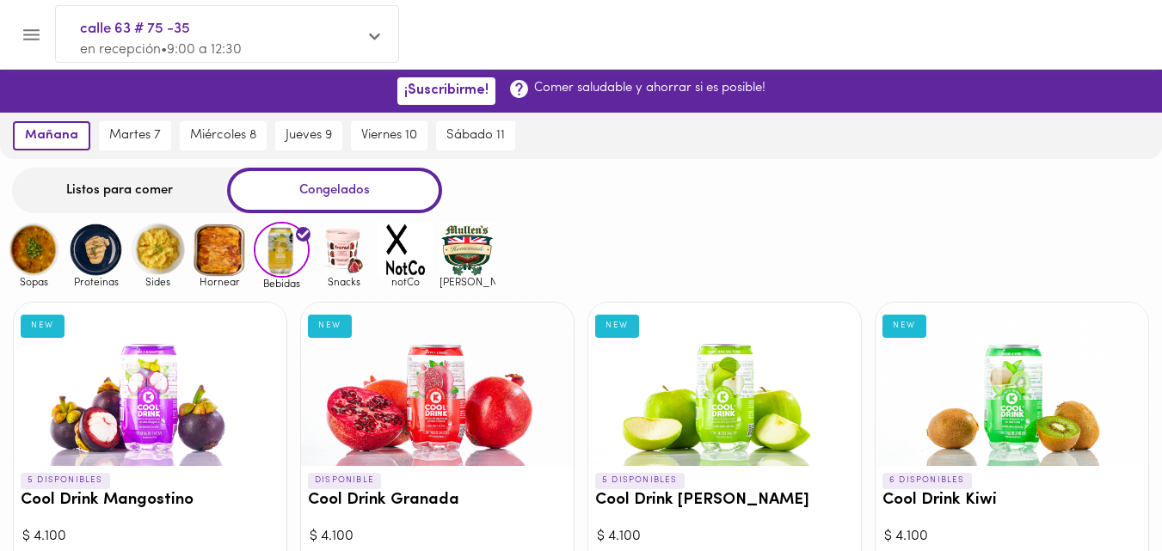
click at [215, 254] on img at bounding box center [220, 250] width 56 height 56
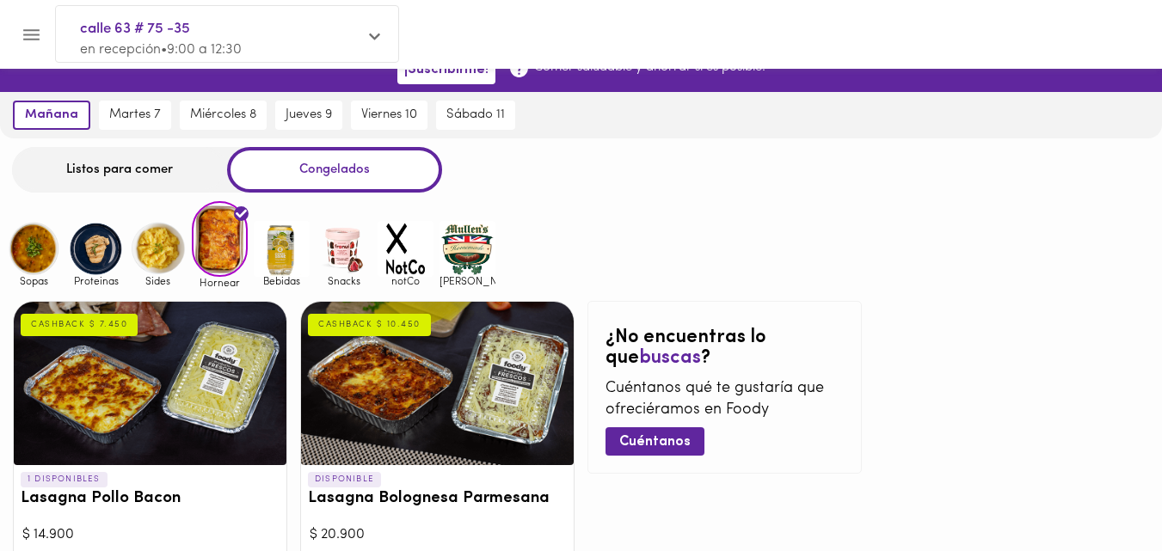
scroll to position [86, 0]
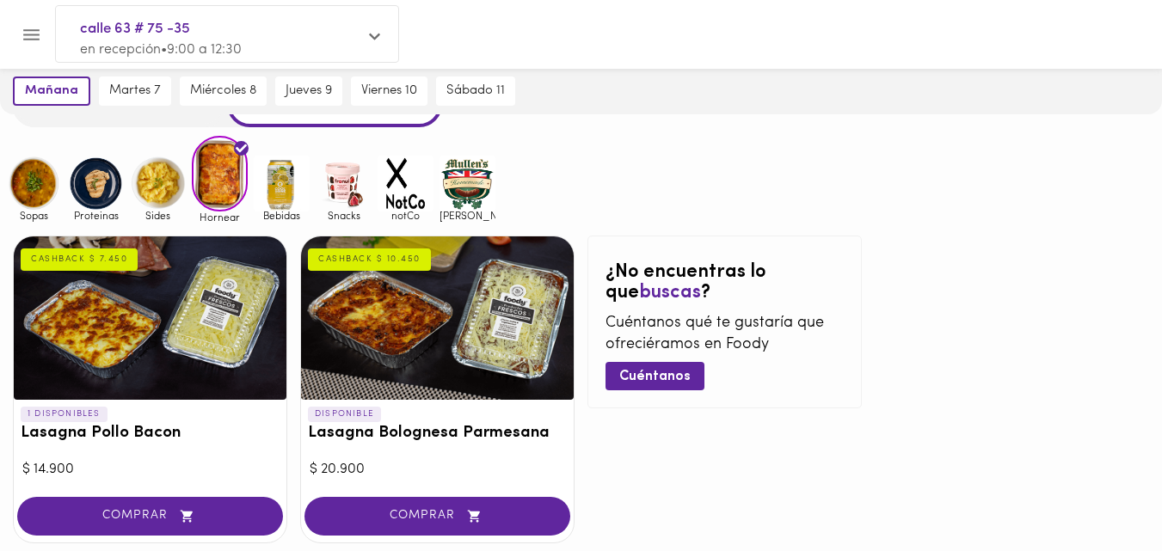
click at [156, 179] on img at bounding box center [158, 184] width 56 height 56
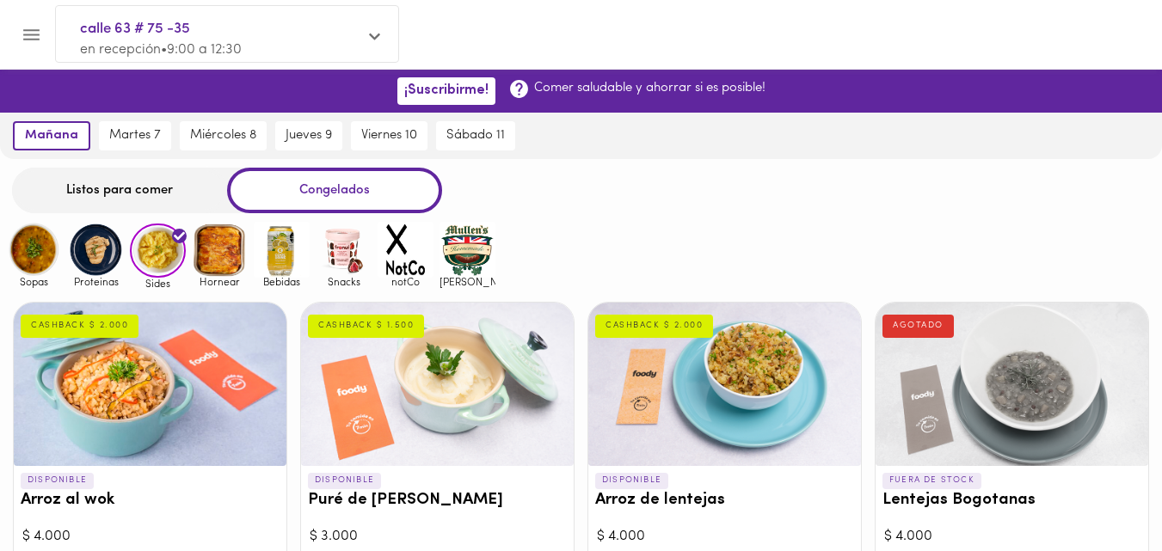
click at [78, 249] on img at bounding box center [96, 250] width 56 height 56
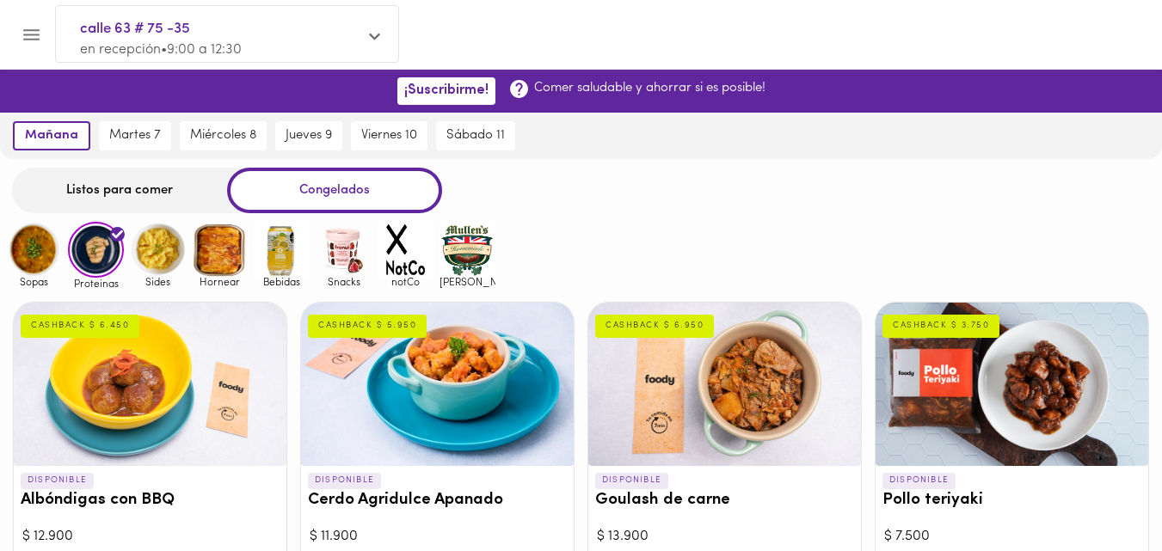
click at [43, 253] on img at bounding box center [34, 250] width 56 height 56
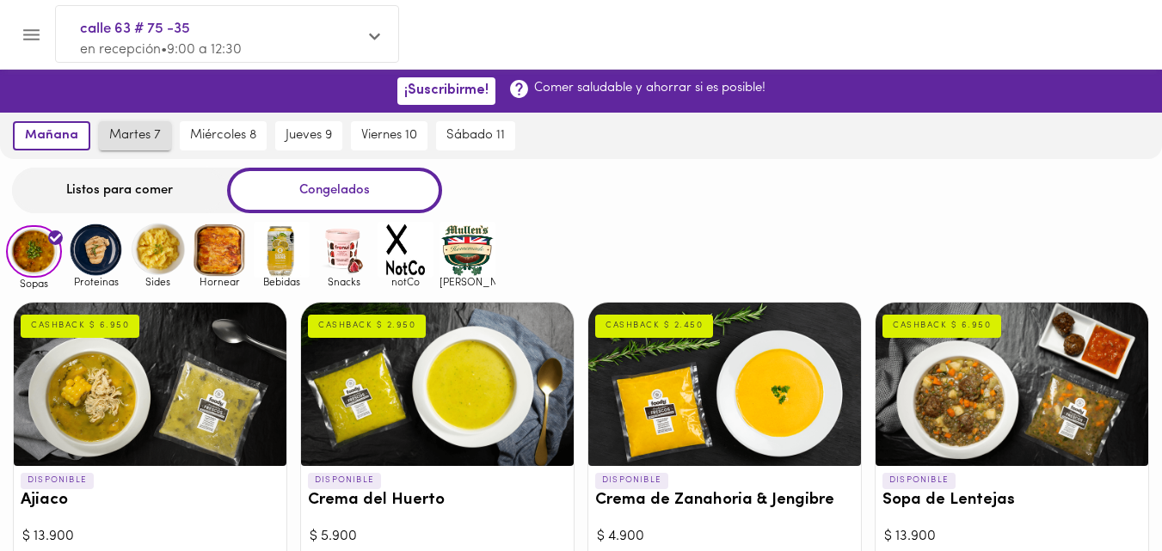
click at [151, 129] on span "martes 7" at bounding box center [135, 135] width 52 height 15
click at [117, 251] on img at bounding box center [96, 250] width 56 height 56
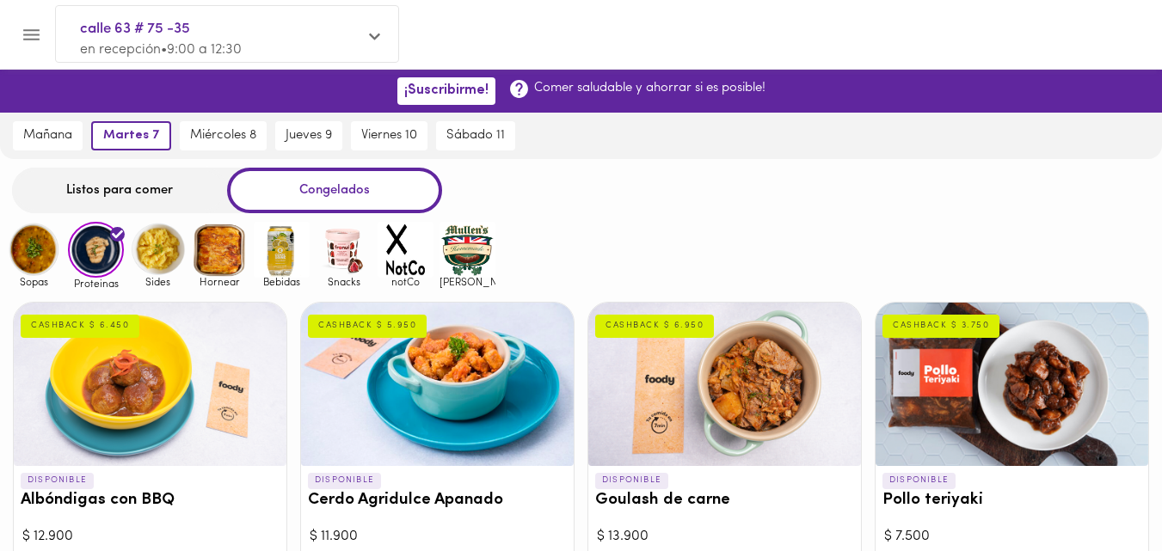
click at [194, 243] on img at bounding box center [220, 250] width 56 height 56
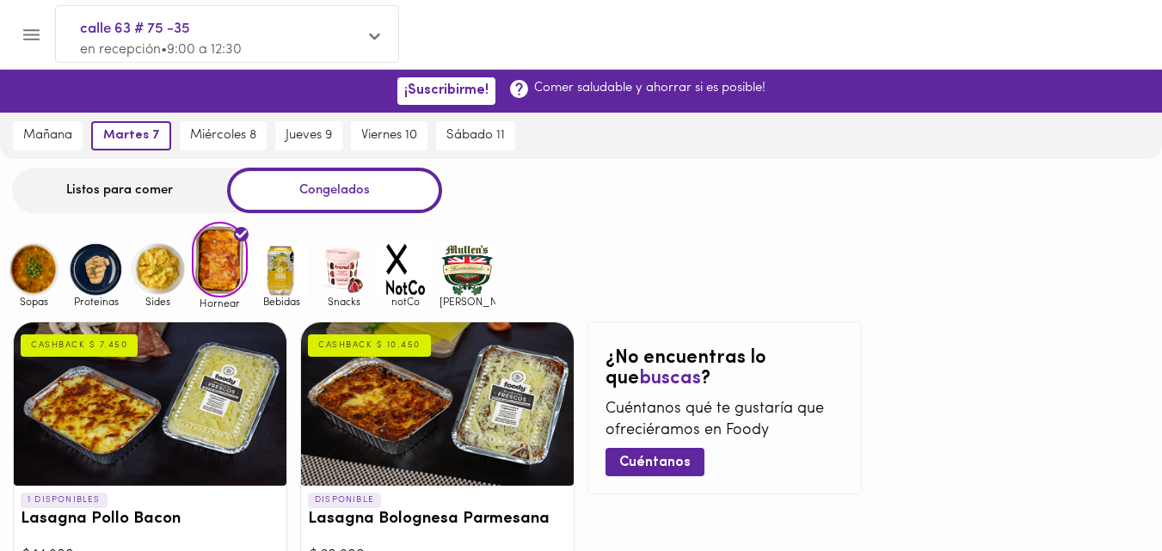
click at [278, 268] on img at bounding box center [282, 270] width 56 height 56
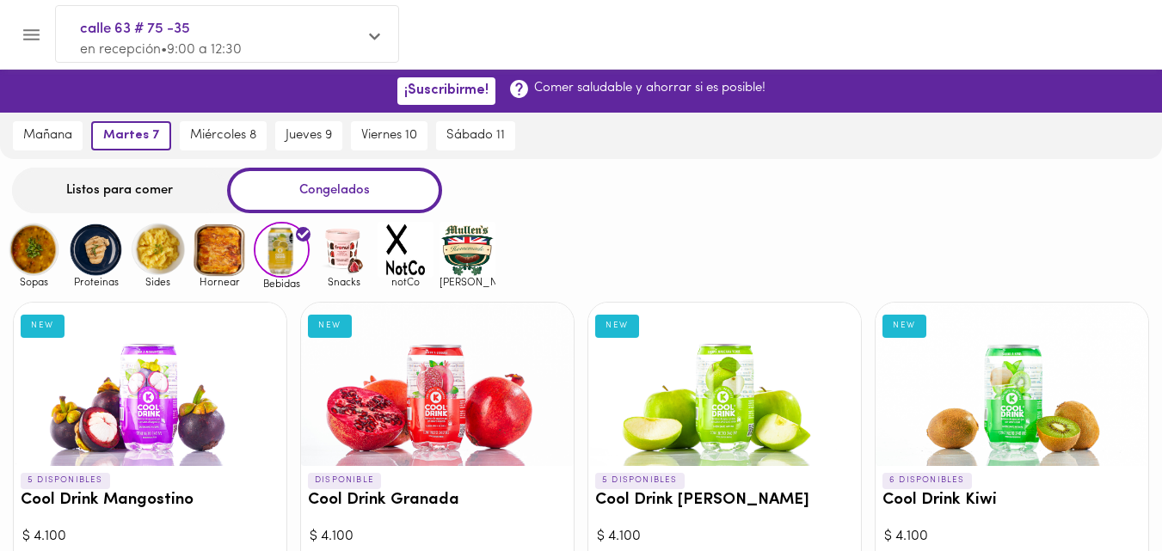
click at [323, 269] on img at bounding box center [344, 250] width 56 height 56
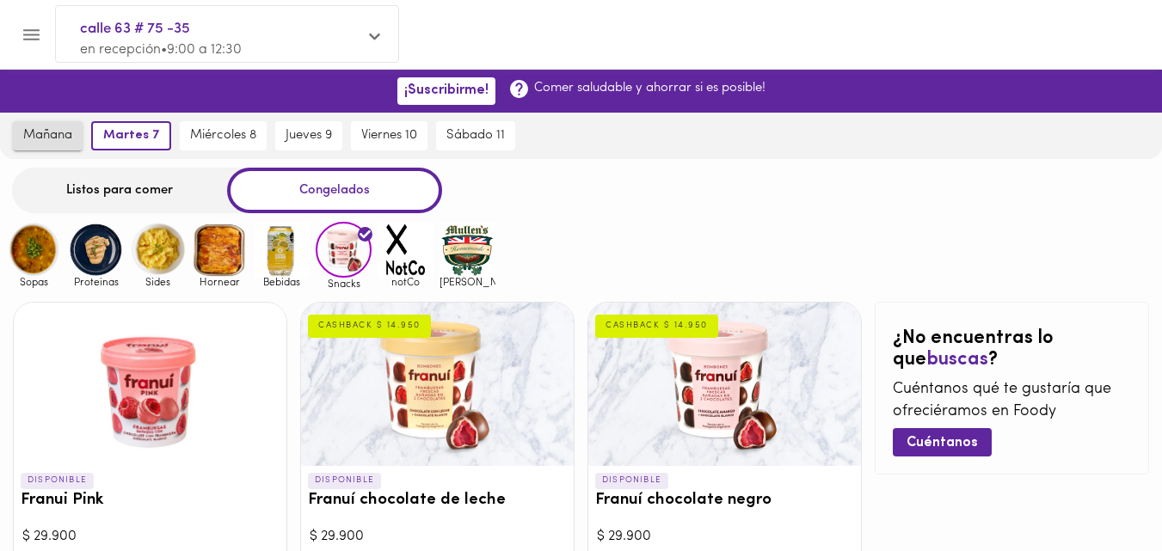
click at [67, 139] on span "mañana" at bounding box center [47, 135] width 49 height 15
click at [148, 182] on div "Listos para comer" at bounding box center [119, 191] width 215 height 46
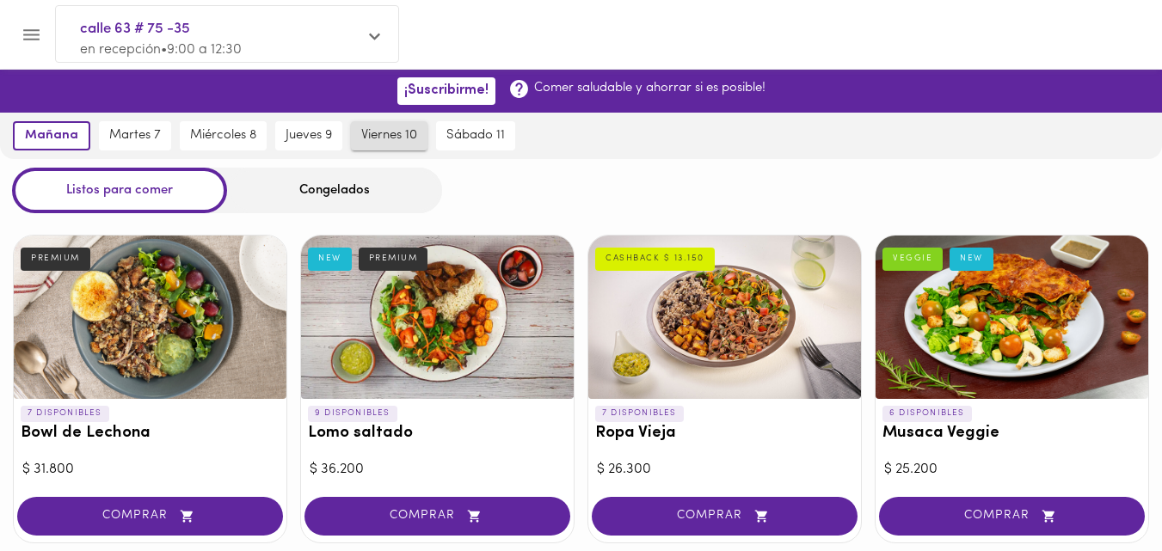
click at [354, 140] on button "viernes 10" at bounding box center [389, 135] width 77 height 29
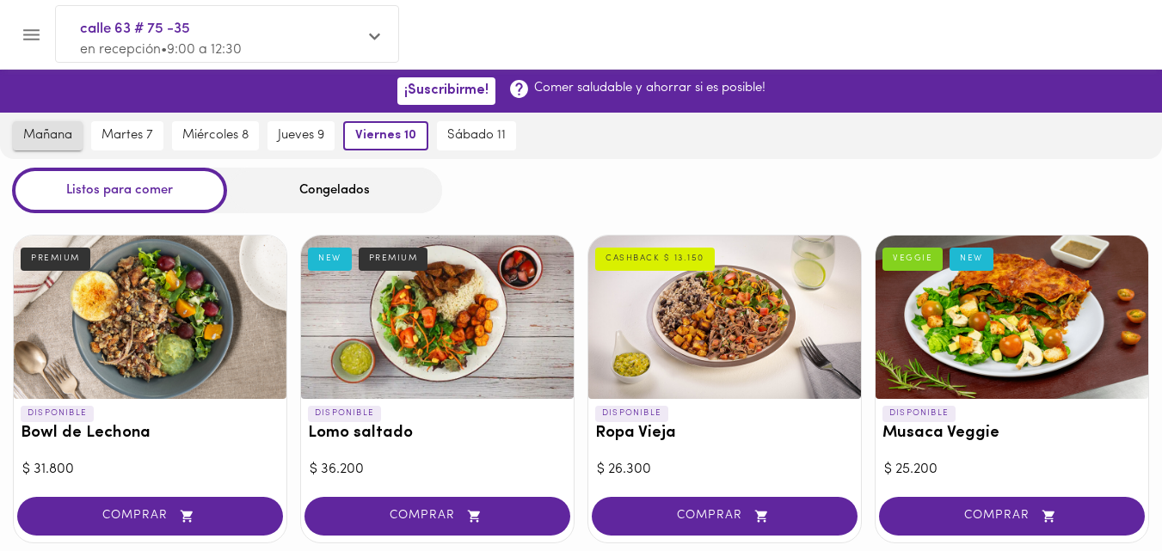
click at [20, 136] on button "mañana" at bounding box center [48, 135] width 70 height 29
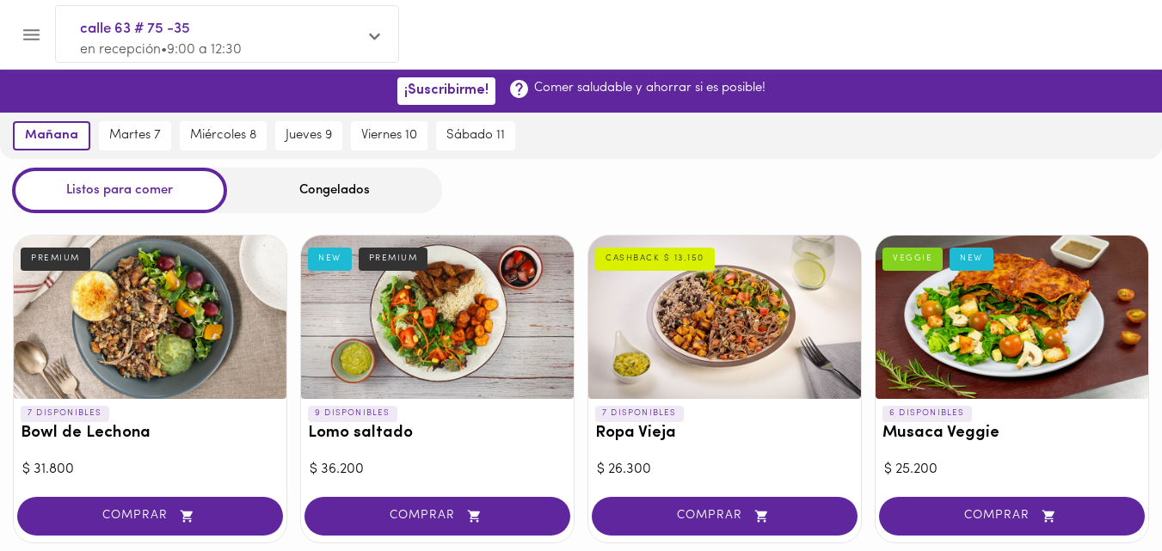
click at [36, 39] on icon "Menu" at bounding box center [31, 34] width 16 height 11
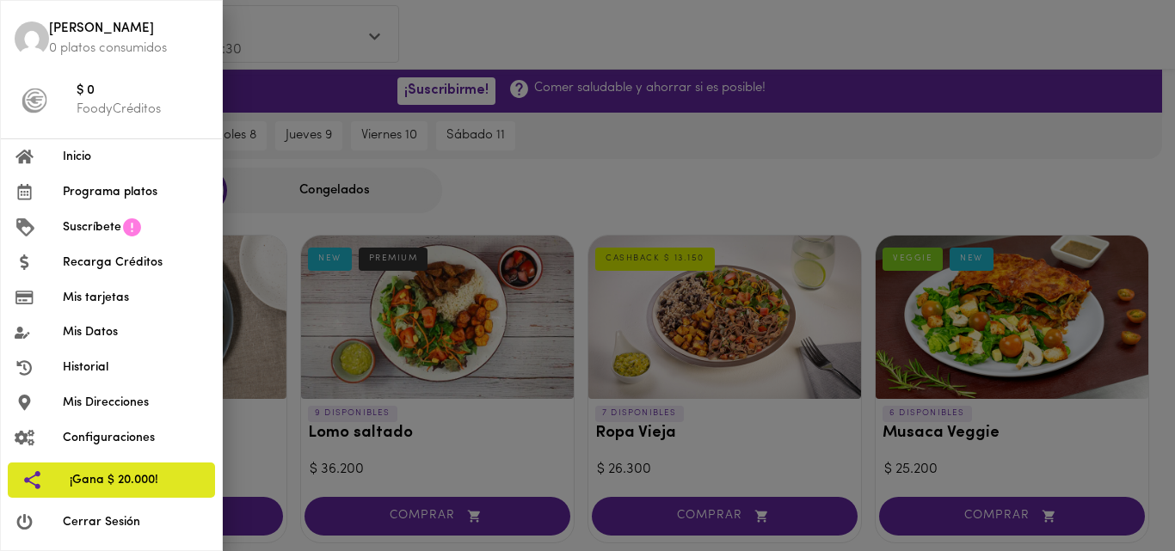
click at [589, 52] on div at bounding box center [587, 275] width 1175 height 551
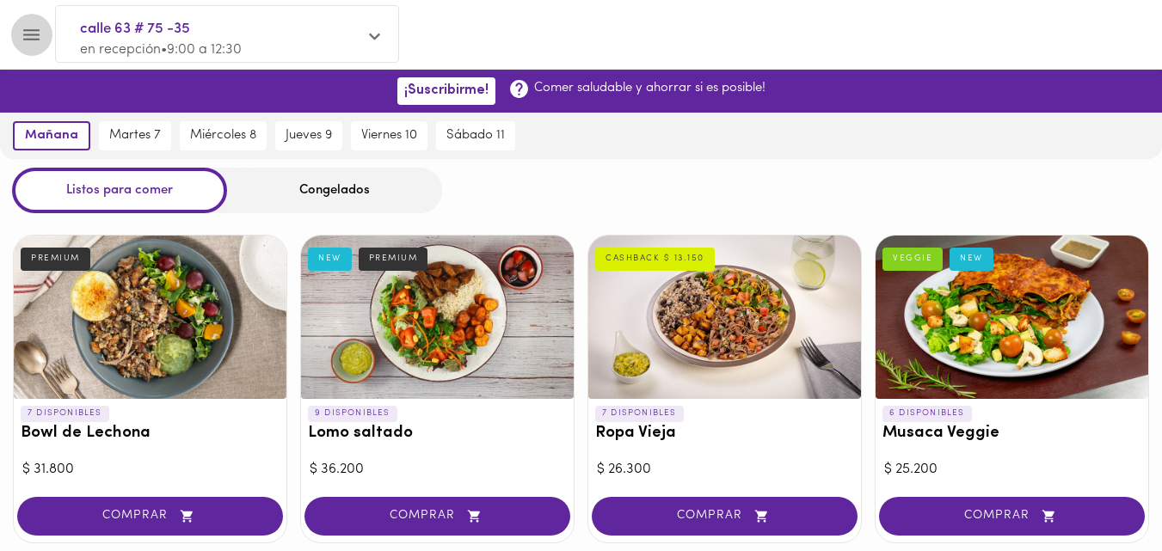
click at [46, 34] on button "Menu" at bounding box center [31, 35] width 42 height 42
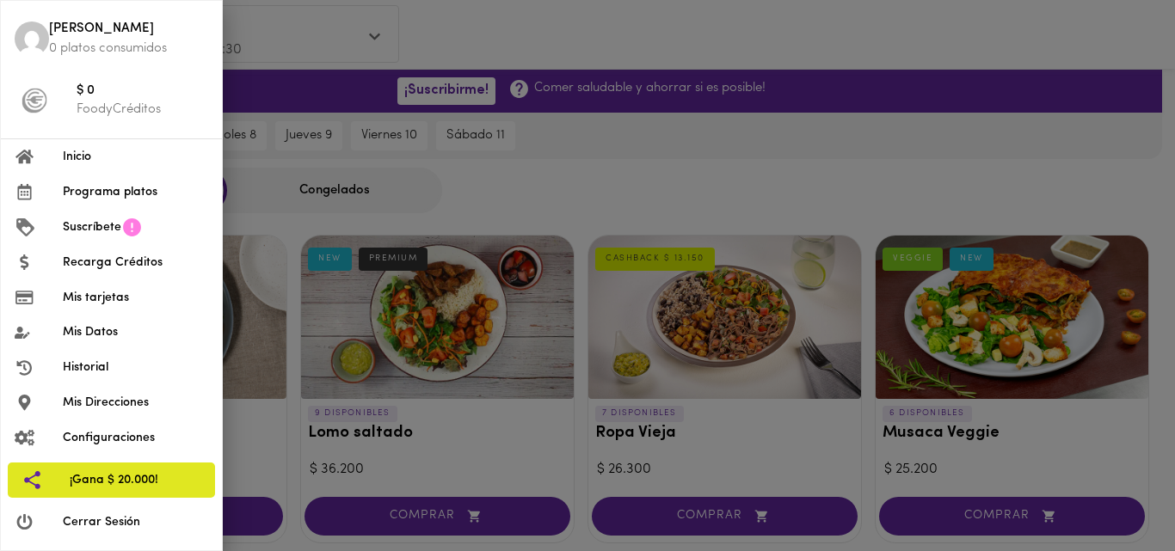
click at [810, 31] on div at bounding box center [587, 275] width 1175 height 551
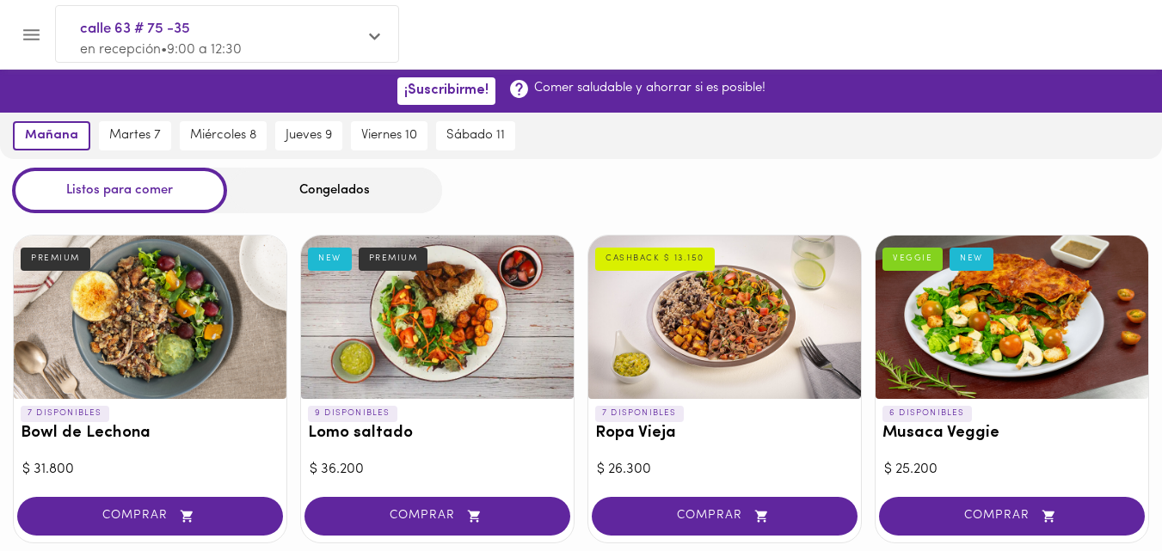
click at [38, 42] on icon "Menu" at bounding box center [32, 35] width 22 height 22
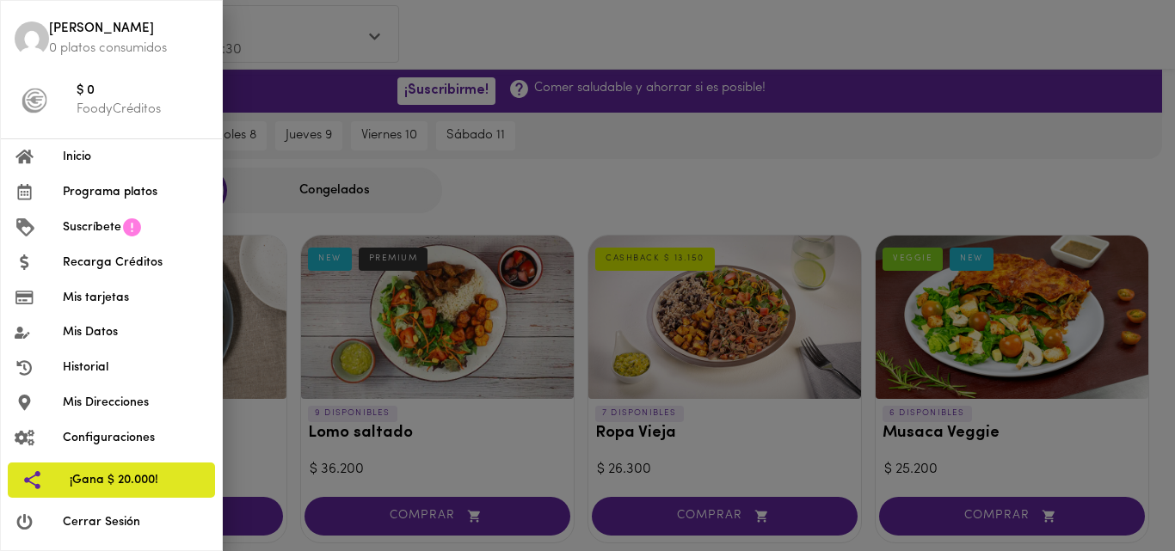
click at [452, 32] on div at bounding box center [587, 275] width 1175 height 551
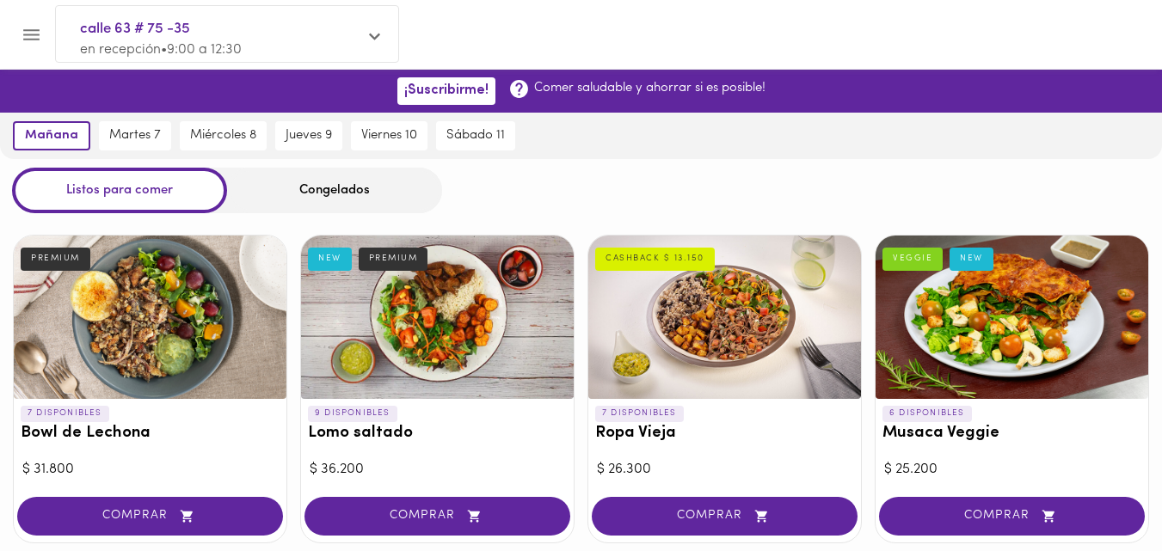
click at [12, 35] on div at bounding box center [8, 275] width 17 height 551
click at [25, 70] on div at bounding box center [581, 70] width 1162 height 0
click at [25, 31] on icon "Menu" at bounding box center [32, 35] width 22 height 22
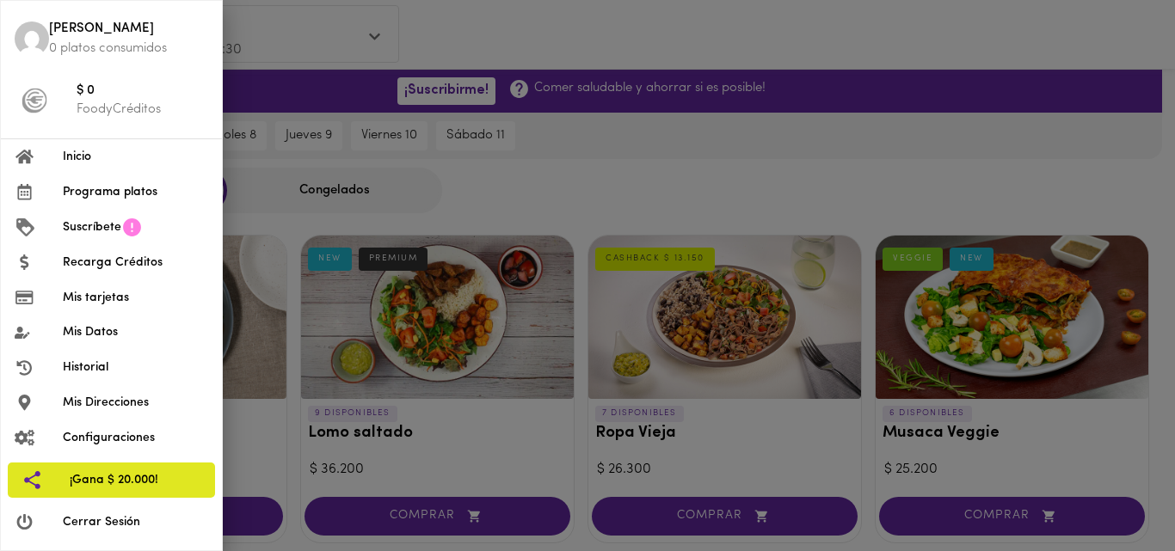
click at [562, 18] on div at bounding box center [587, 275] width 1175 height 551
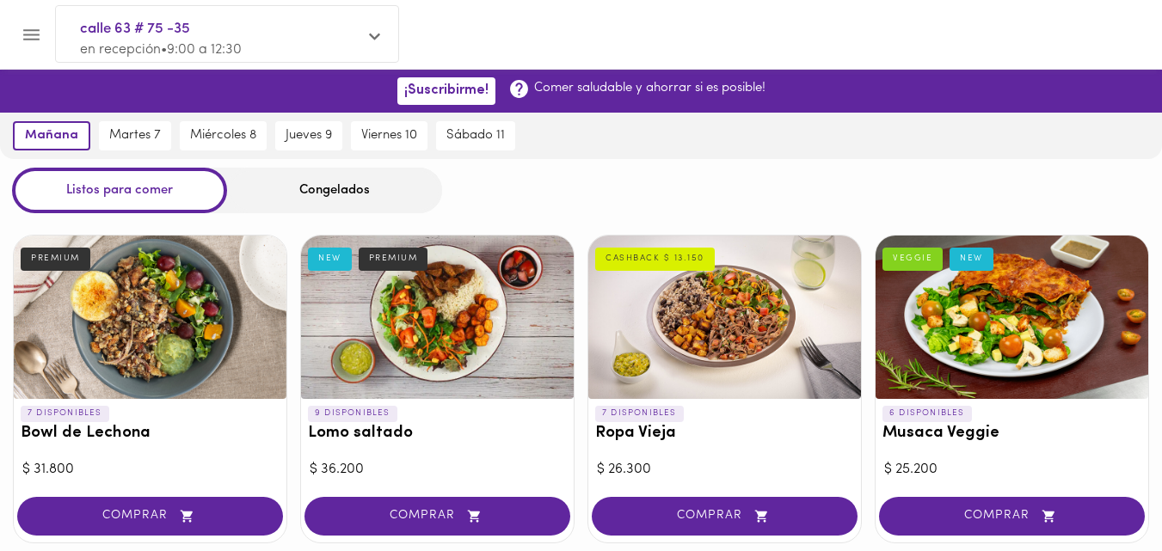
click at [10, 14] on button "Menu" at bounding box center [31, 35] width 42 height 42
